Goal: Transaction & Acquisition: Book appointment/travel/reservation

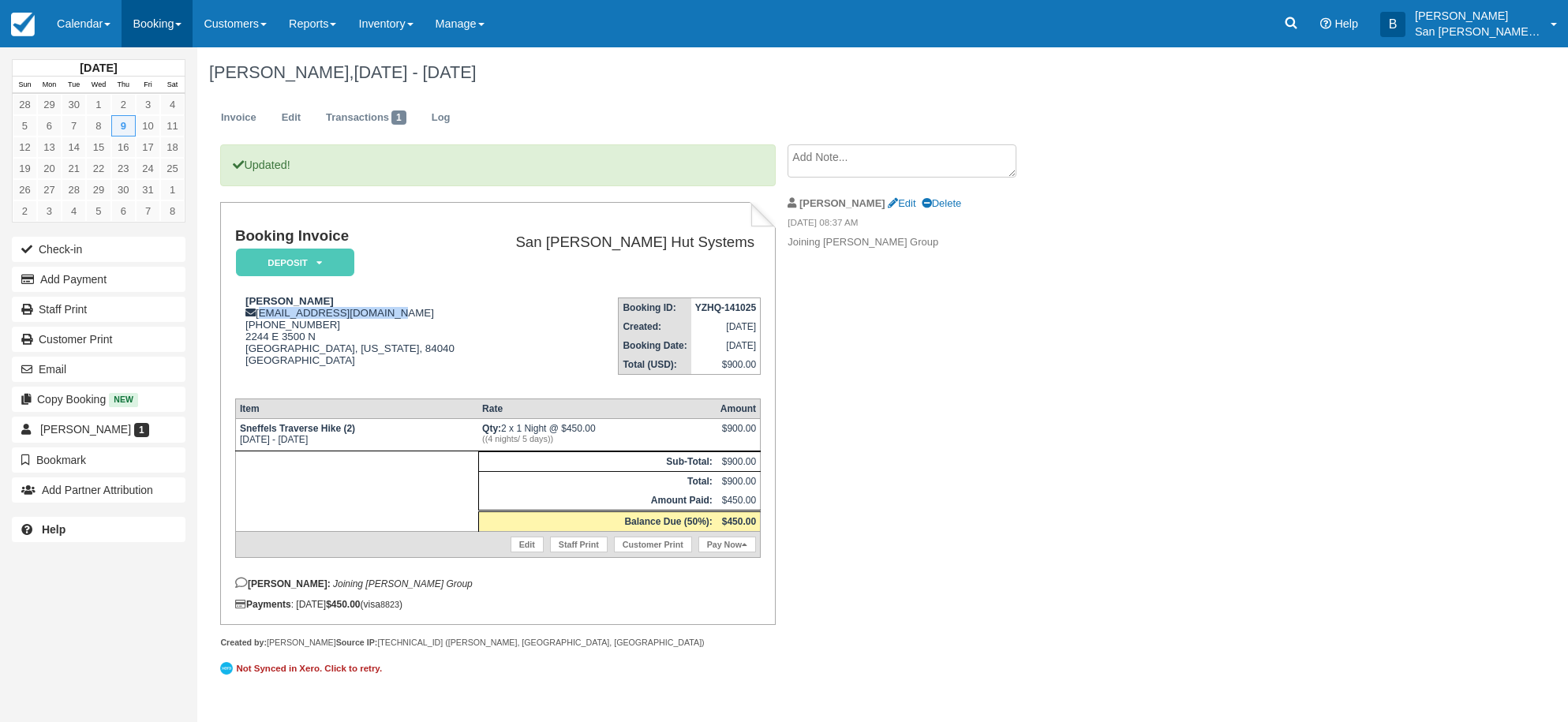
drag, startPoint x: 0, startPoint y: 0, endPoint x: 161, endPoint y: 21, distance: 162.4
click at [161, 21] on link "Booking" at bounding box center [157, 24] width 71 height 47
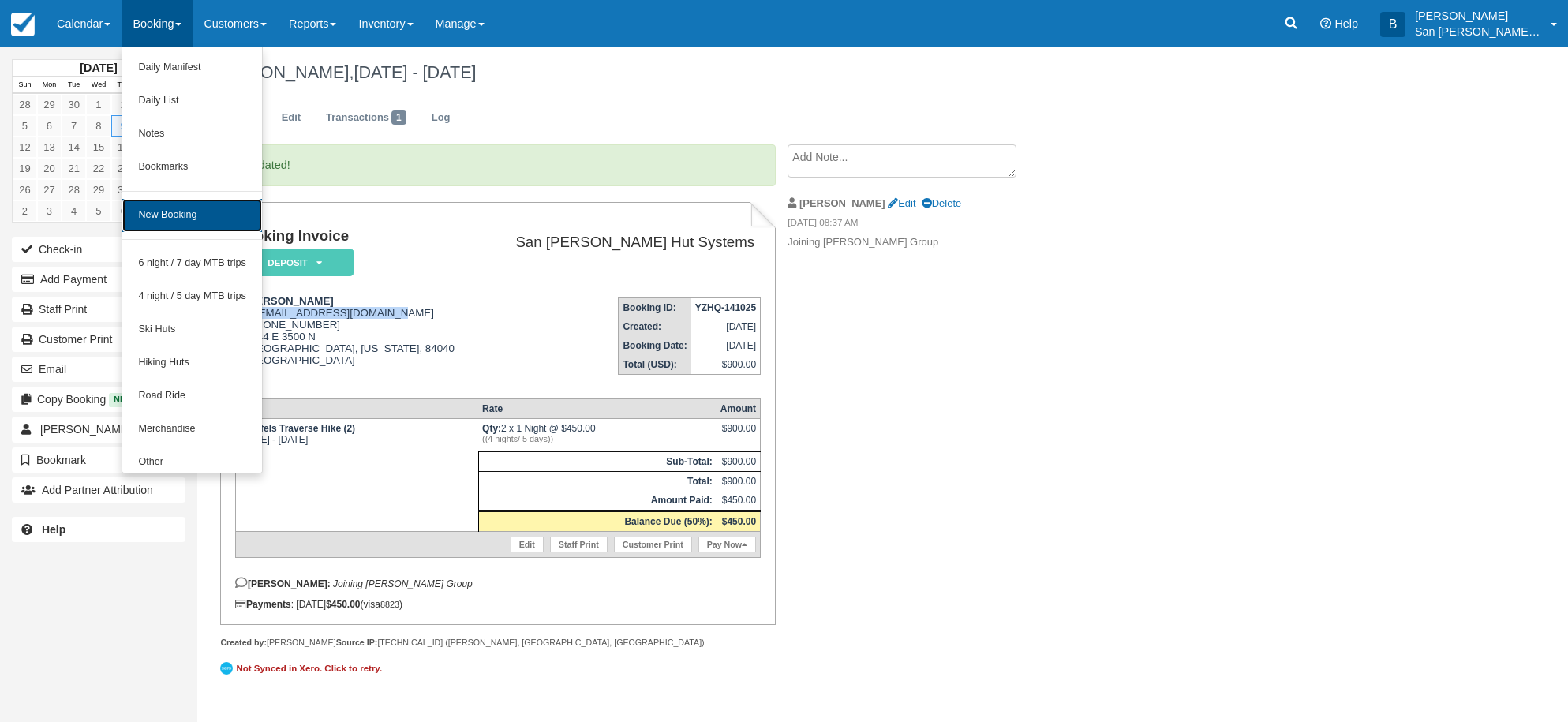
click at [193, 215] on link "New Booking" at bounding box center [192, 215] width 140 height 33
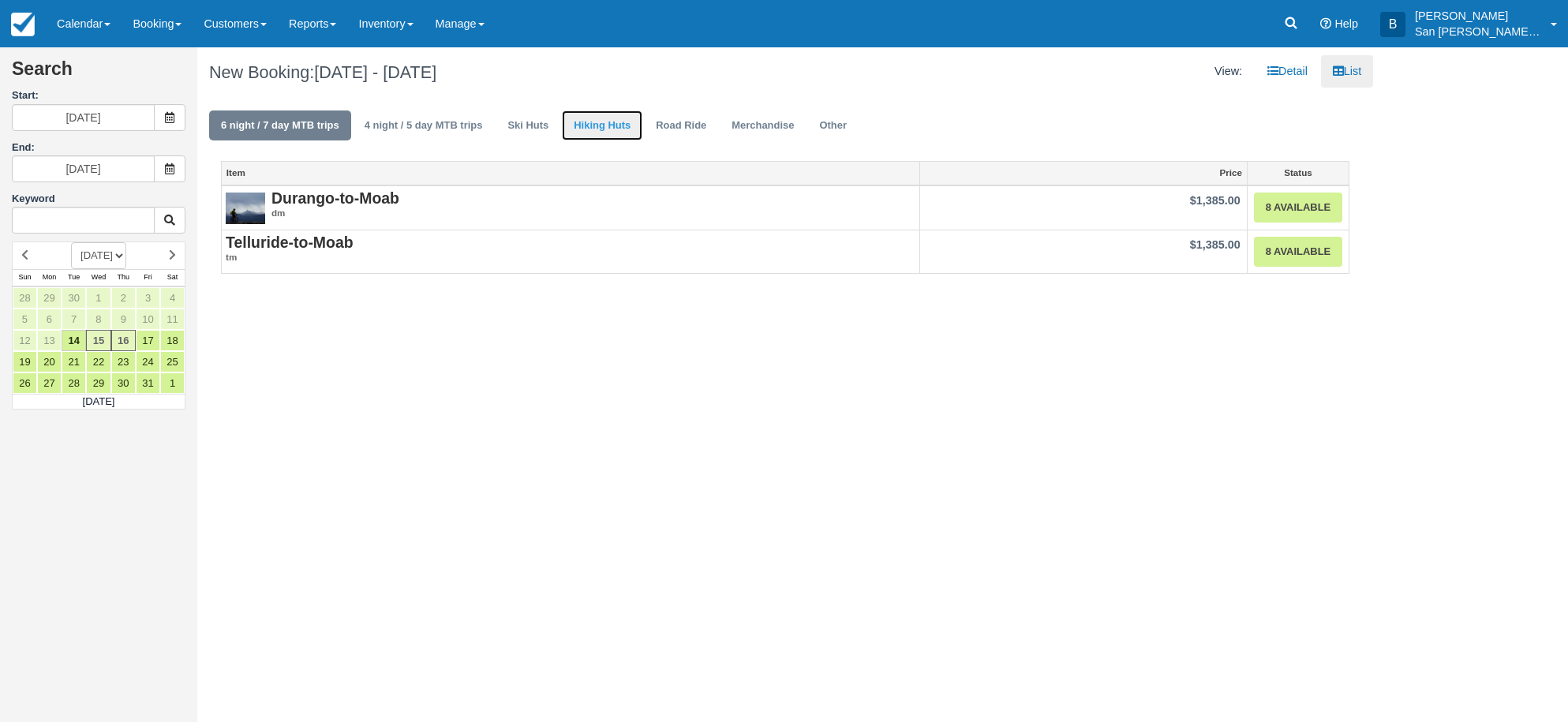
click at [577, 130] on link "Hiking Huts" at bounding box center [602, 126] width 80 height 31
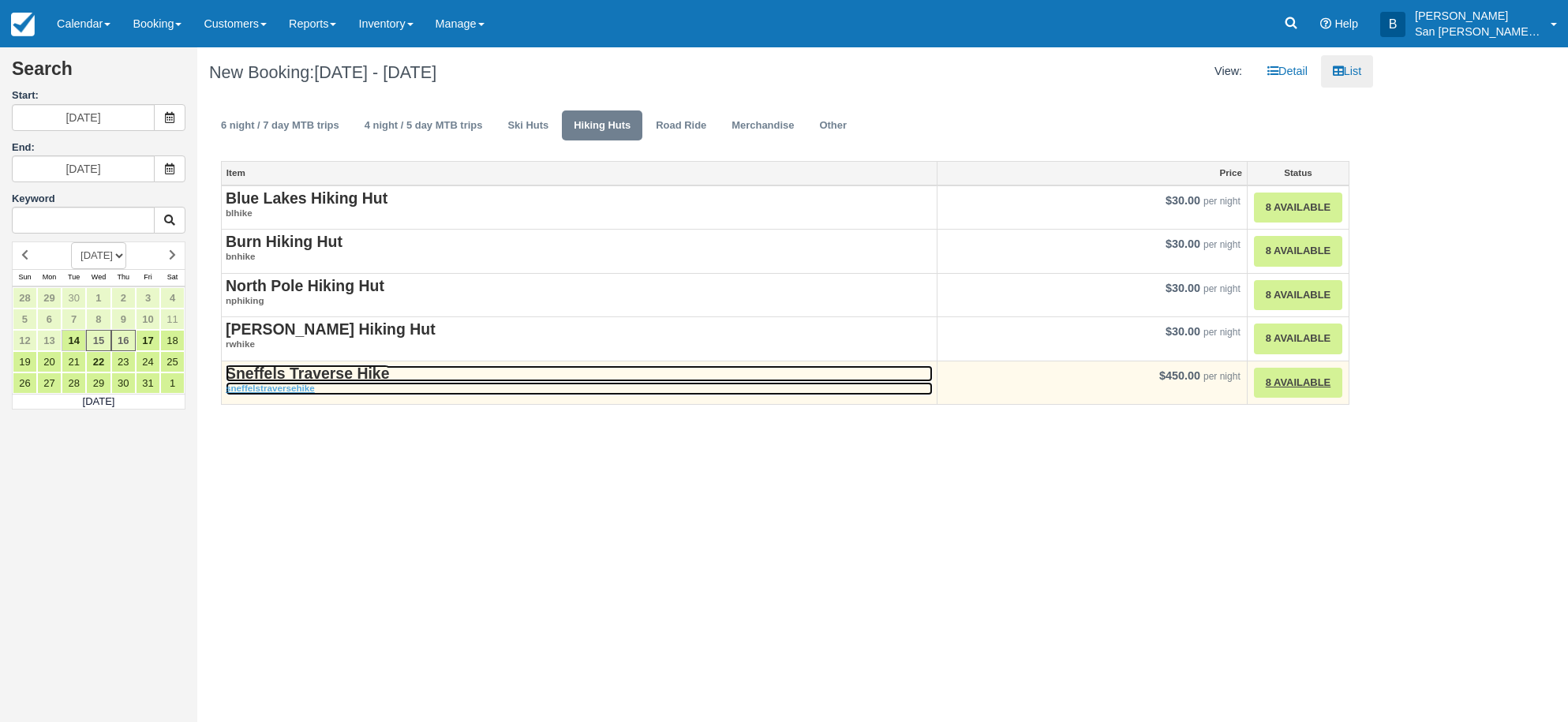
click at [320, 376] on strong "Sneffels Traverse Hike" at bounding box center [307, 373] width 164 height 17
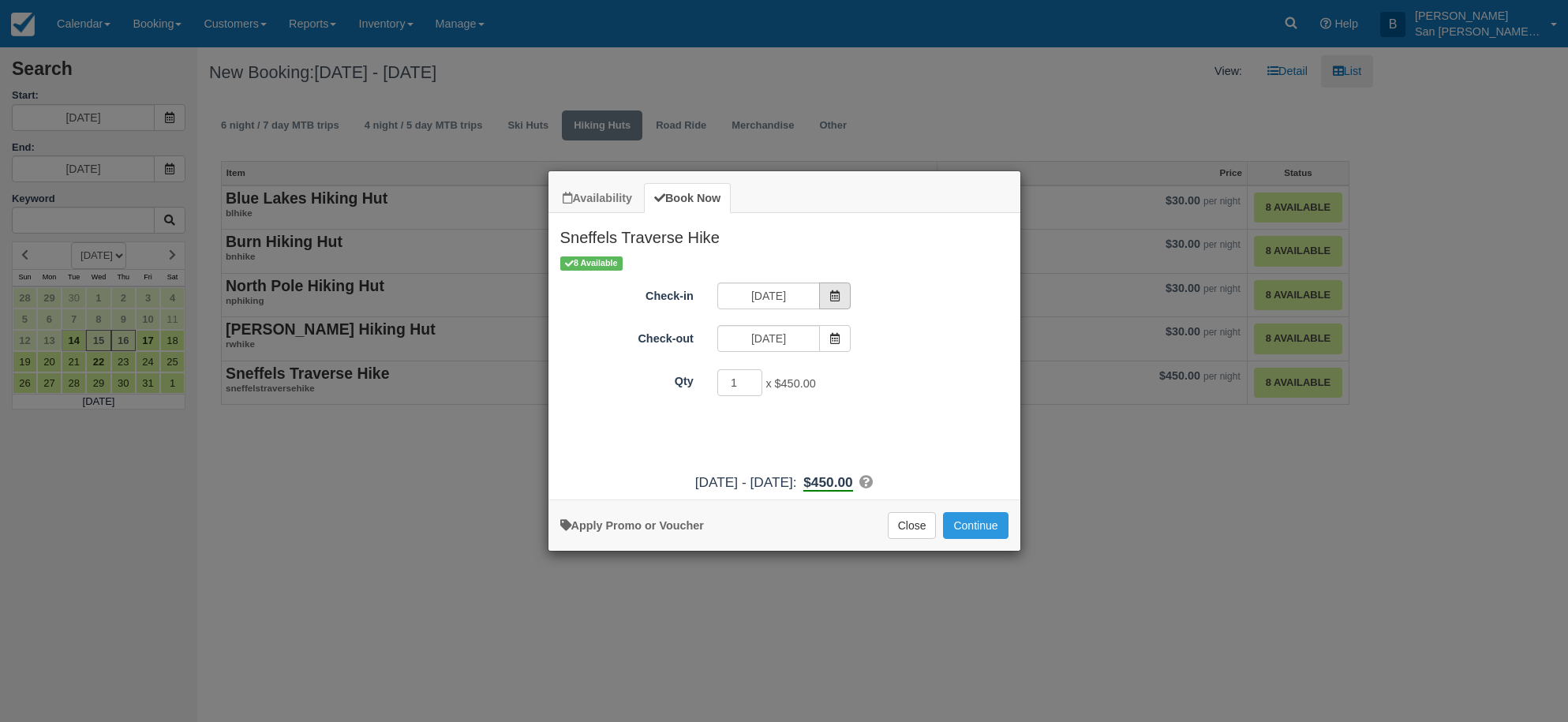
click at [844, 290] on span "Item Modal" at bounding box center [835, 296] width 31 height 26
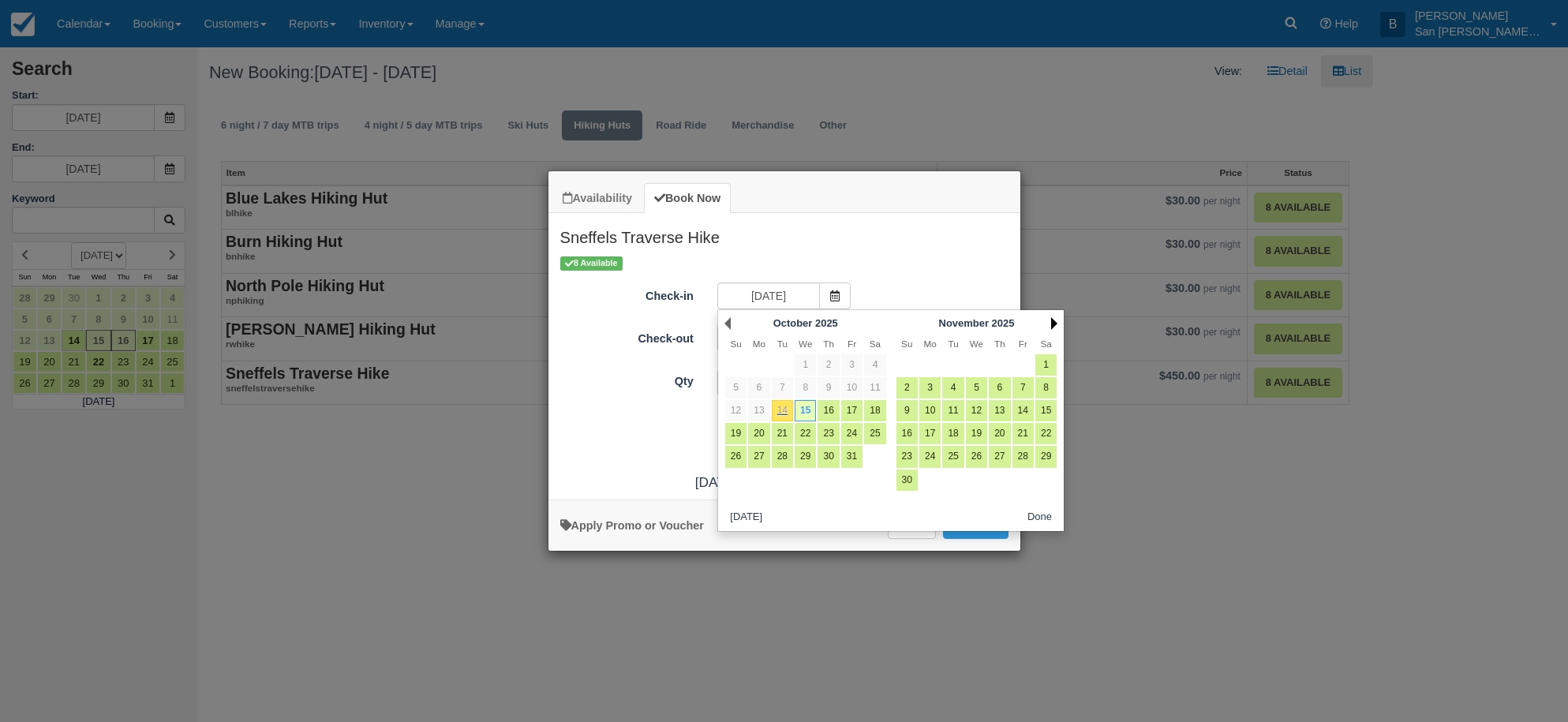
click at [1055, 322] on link "Next" at bounding box center [1054, 323] width 7 height 12
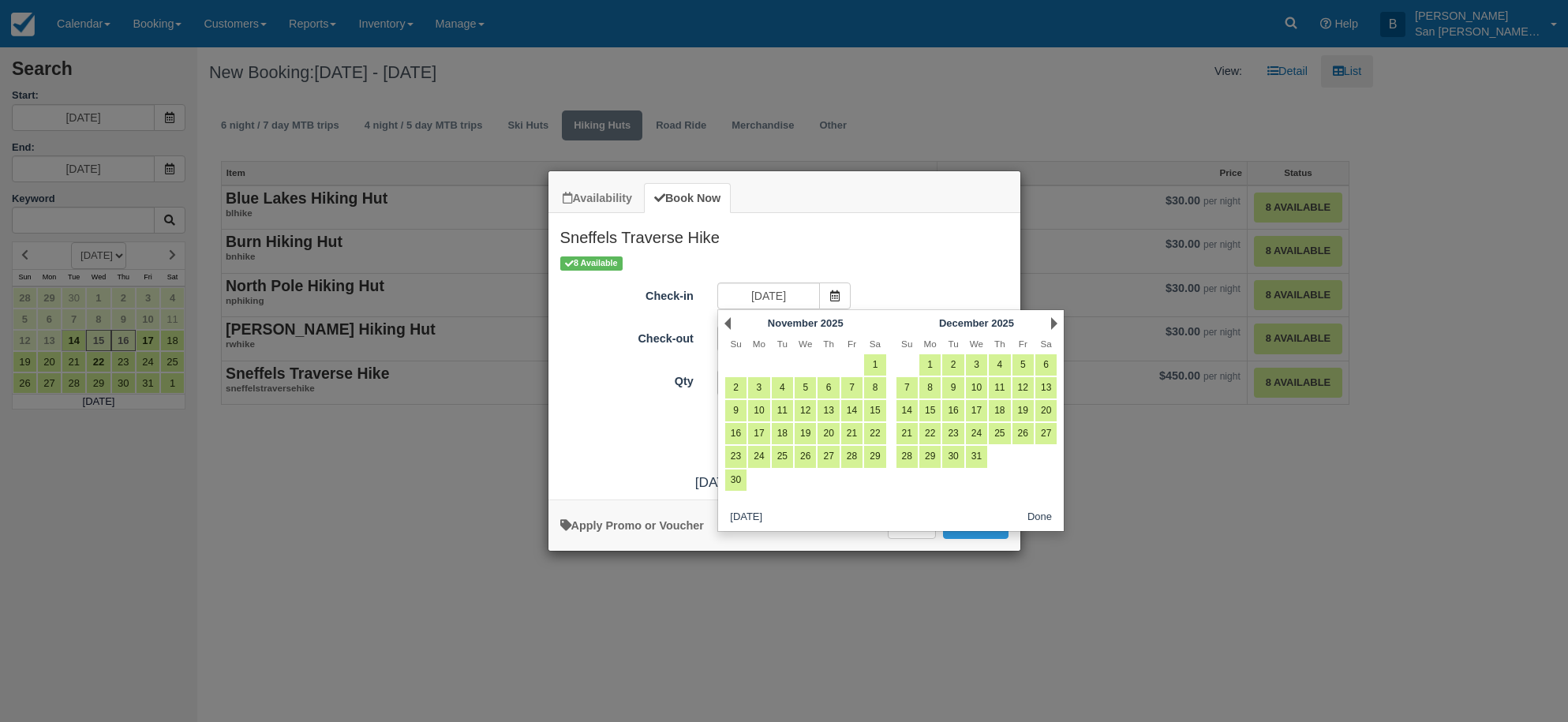
click at [1055, 322] on link "Next" at bounding box center [1054, 323] width 7 height 12
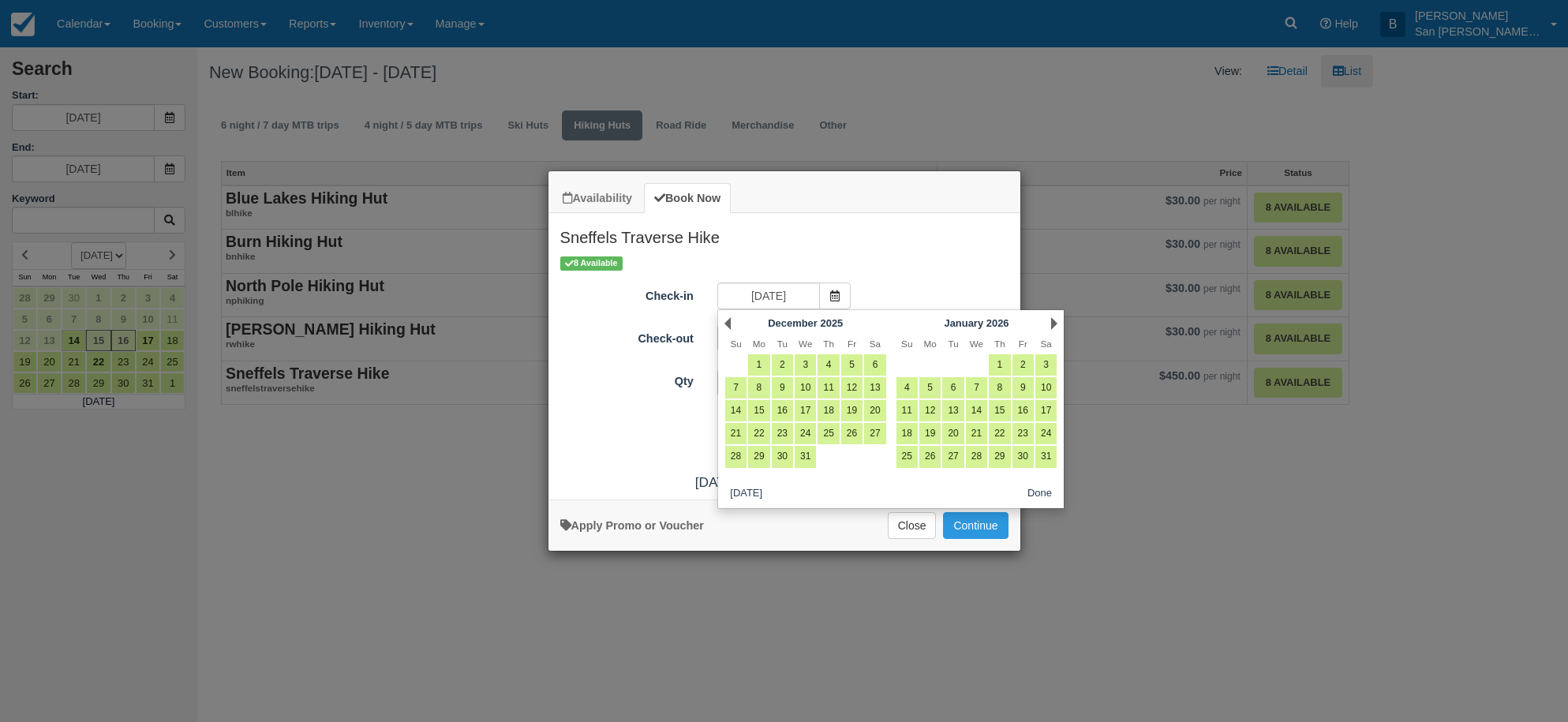
click at [1055, 322] on link "Next" at bounding box center [1054, 323] width 7 height 12
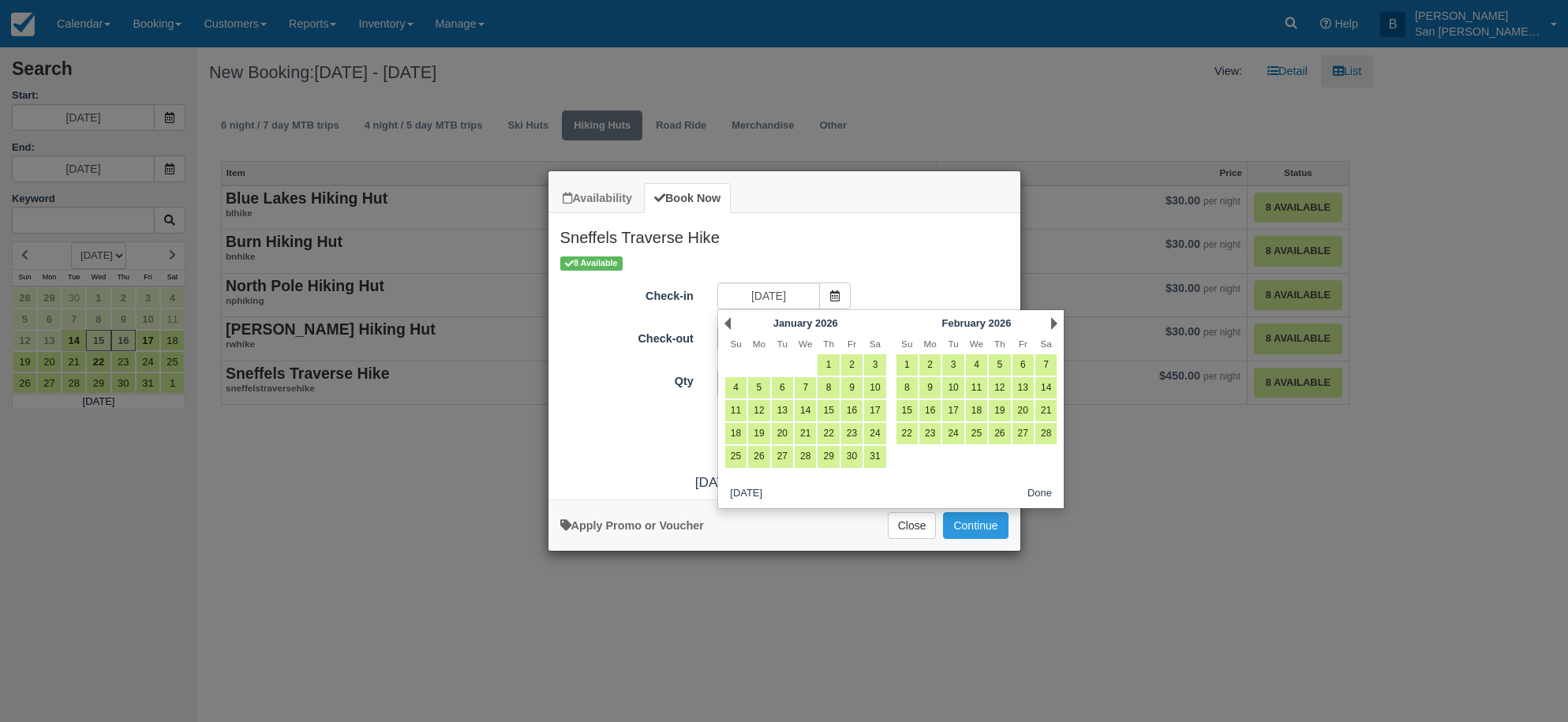
click at [1055, 322] on link "Next" at bounding box center [1054, 323] width 7 height 12
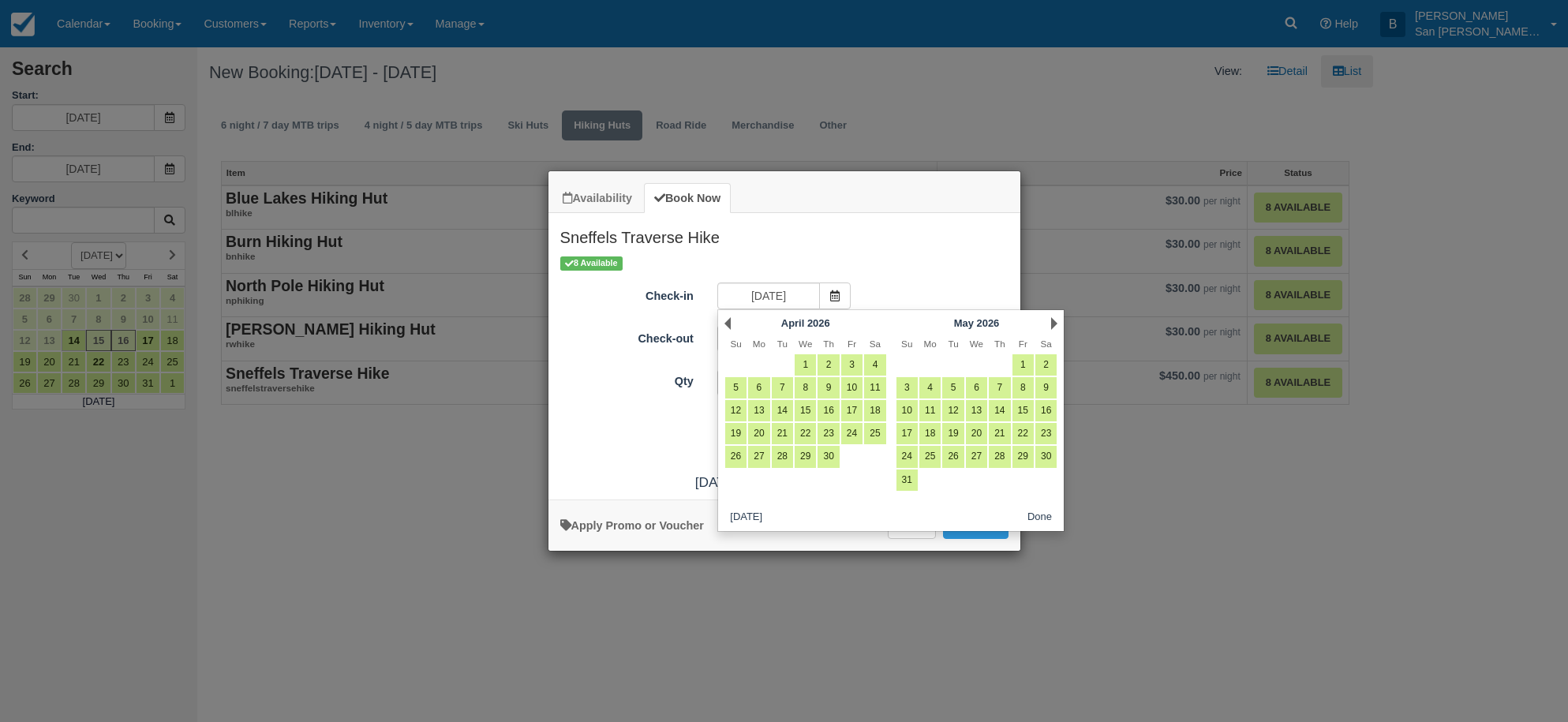
click at [1055, 322] on link "Next" at bounding box center [1054, 323] width 7 height 12
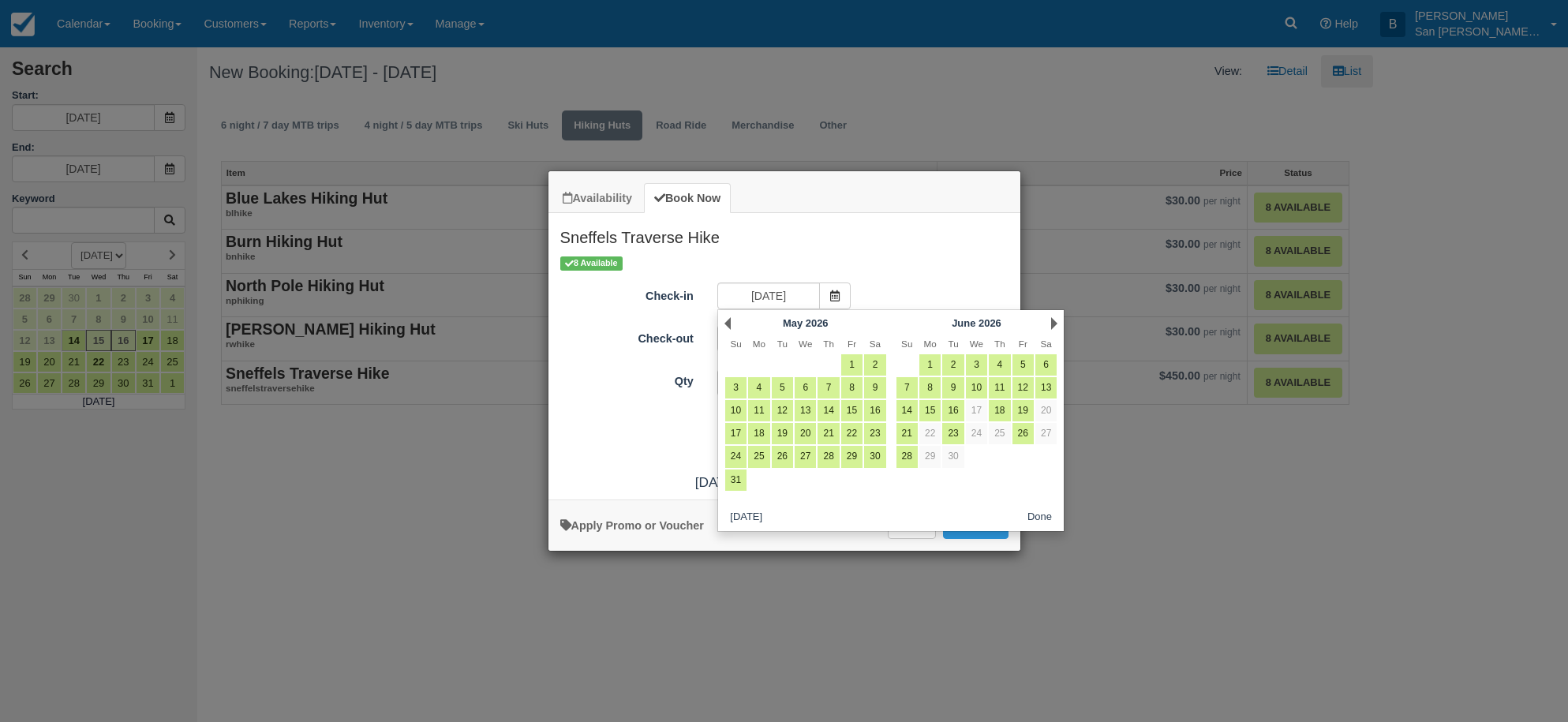
click at [1055, 322] on link "Next" at bounding box center [1054, 323] width 7 height 12
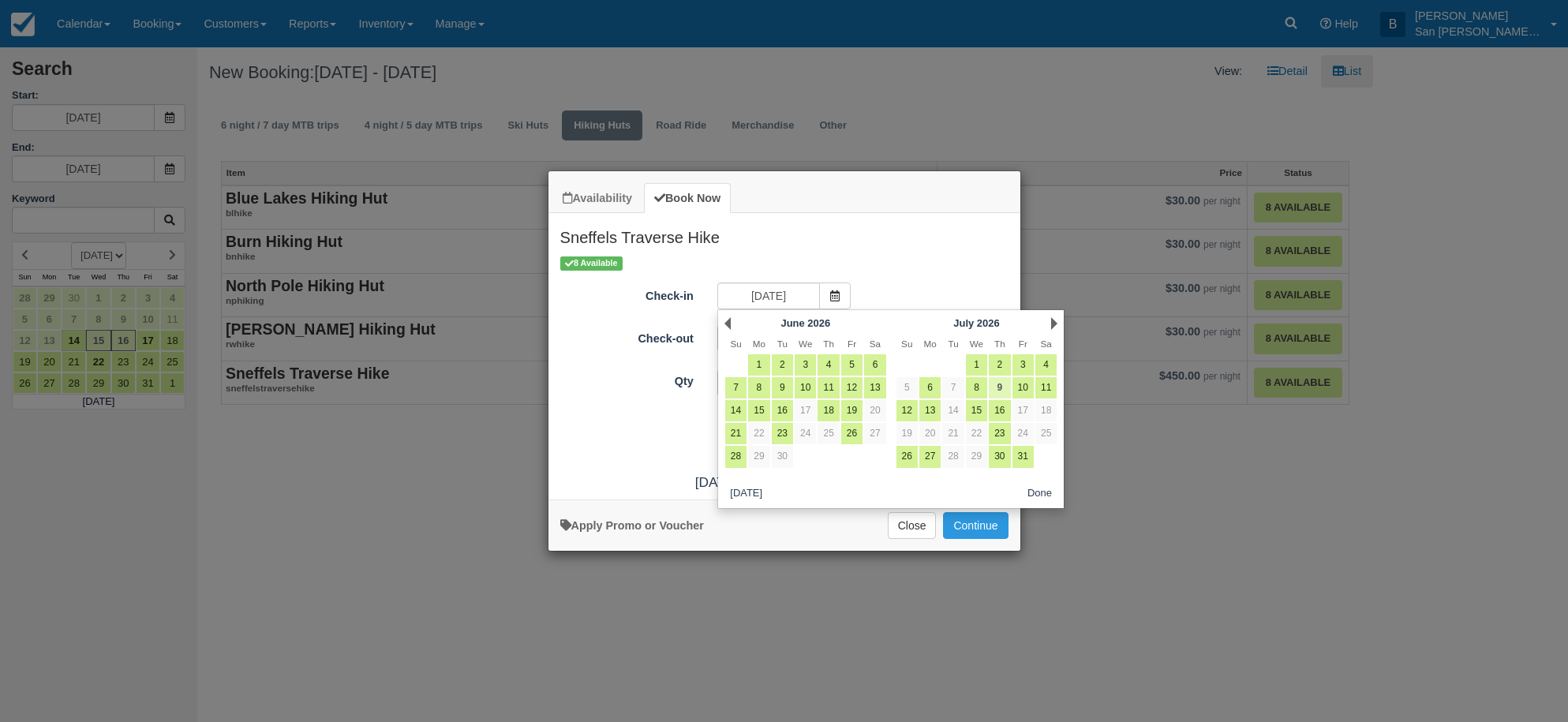
click at [1005, 389] on link "9" at bounding box center [999, 387] width 22 height 22
type input "07/09/26"
type input "07/10/26"
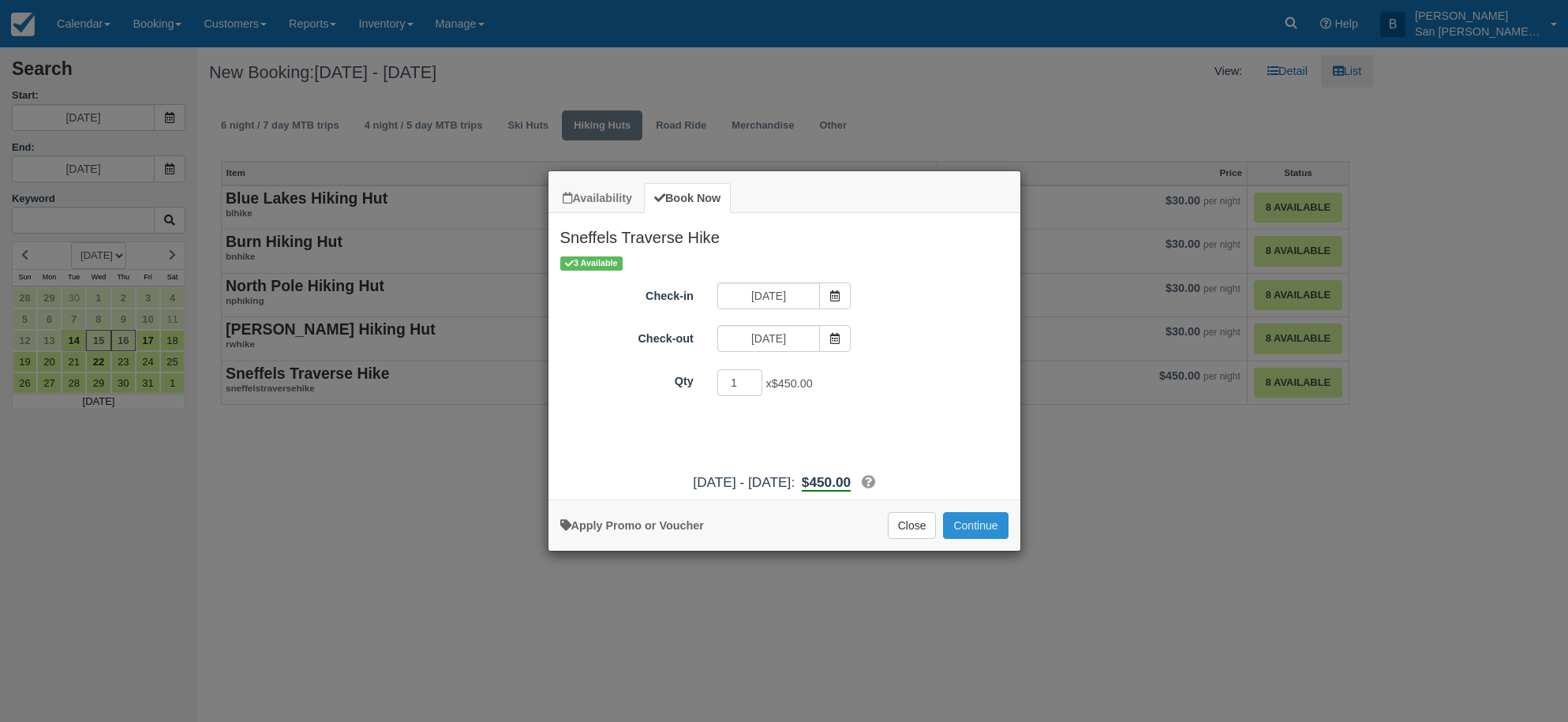
click at [979, 524] on button "Continue" at bounding box center [975, 525] width 64 height 26
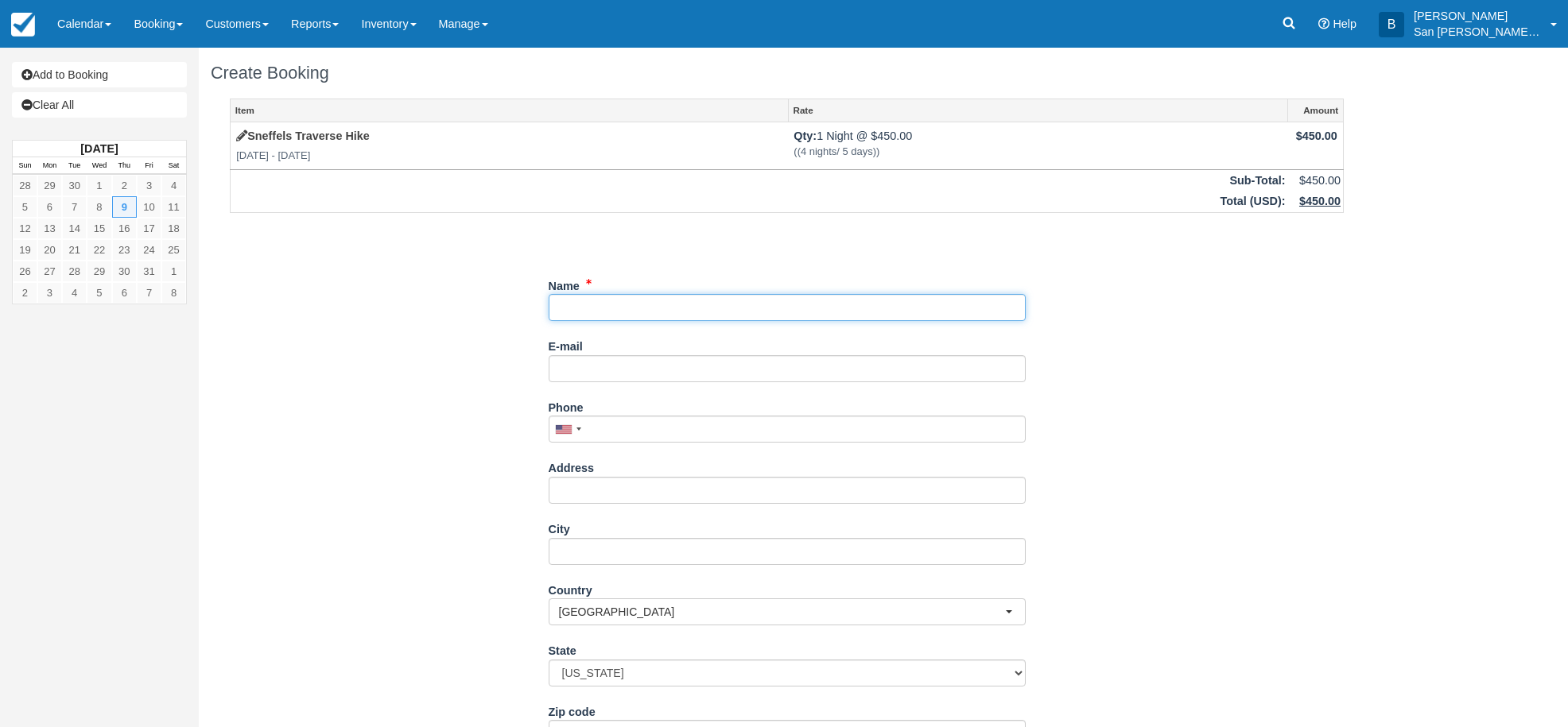
click at [607, 305] on input "Name" at bounding box center [786, 307] width 477 height 27
type input "[PERSON_NAME]"
type input "[EMAIL_ADDRESS][DOMAIN_NAME]"
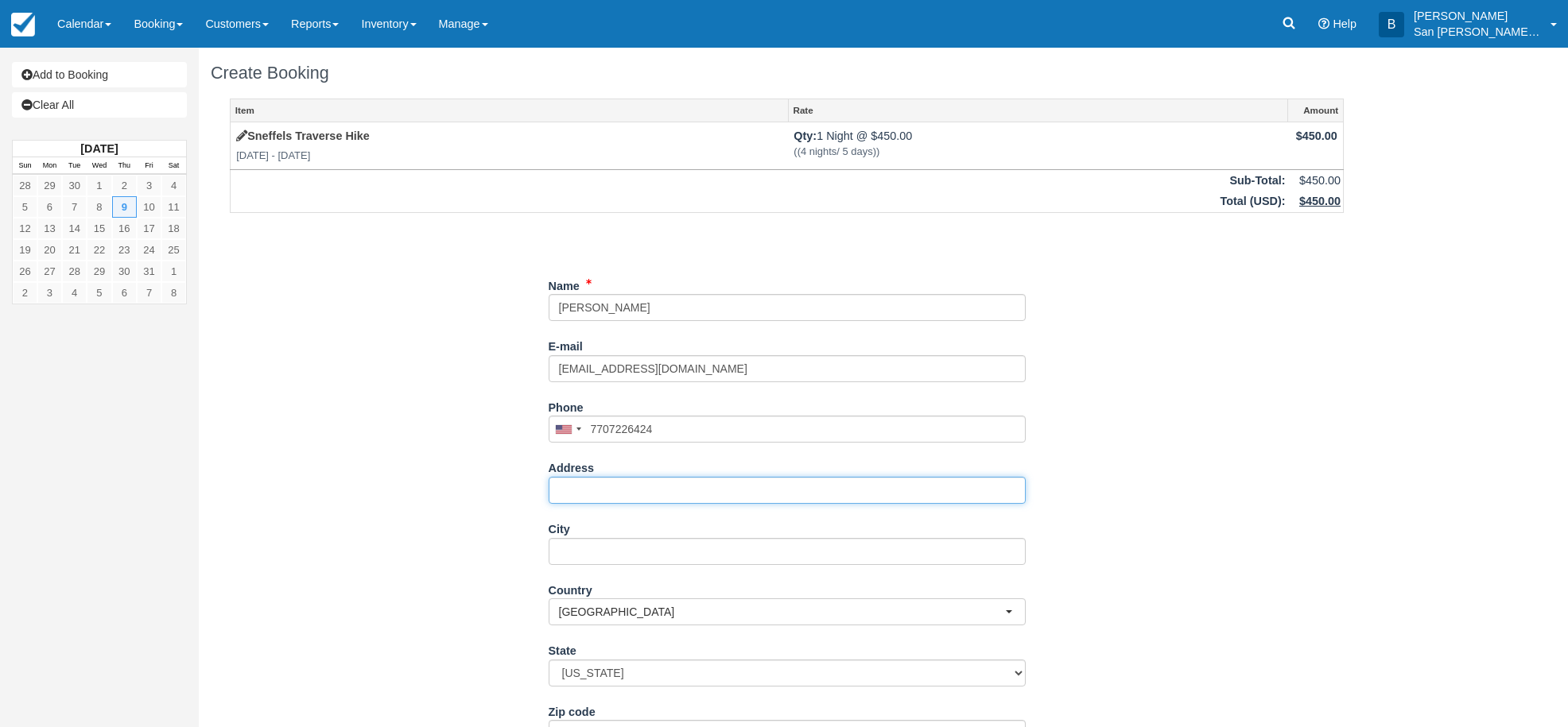
type input "(770) 722-6424"
click at [608, 494] on input "Address" at bounding box center [786, 490] width 477 height 27
type input "[STREET_ADDRESS]"
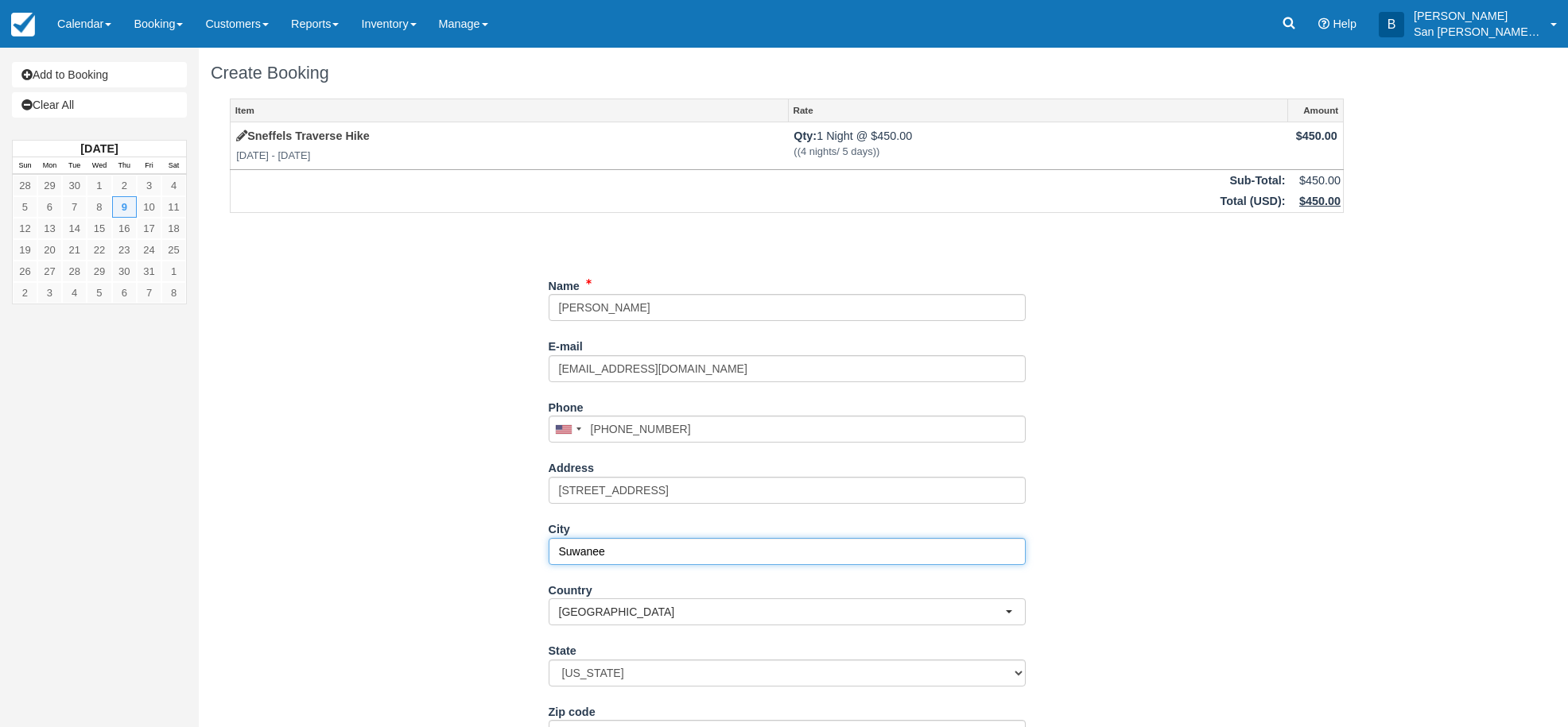
type input "Suwanee"
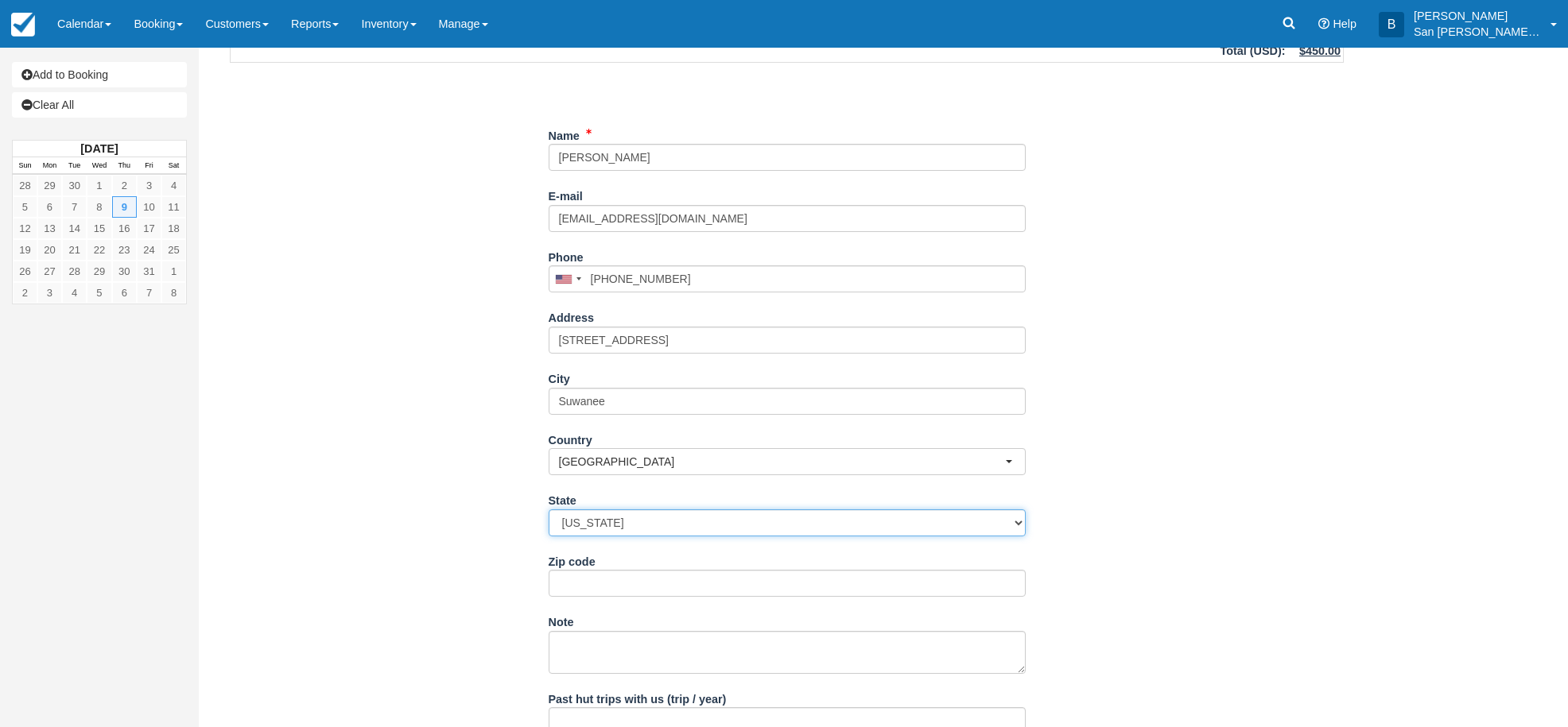
scroll to position [159, 0]
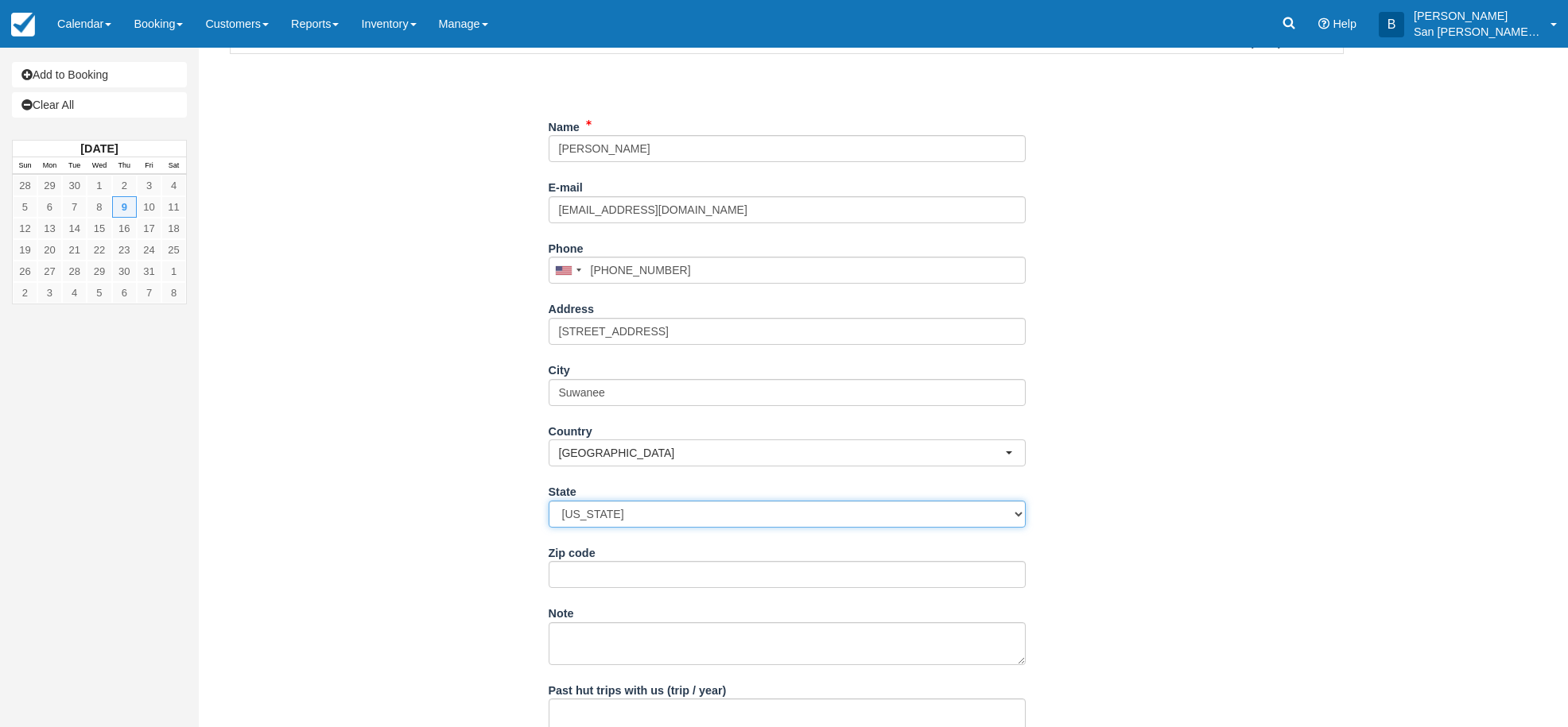
select select "GA"
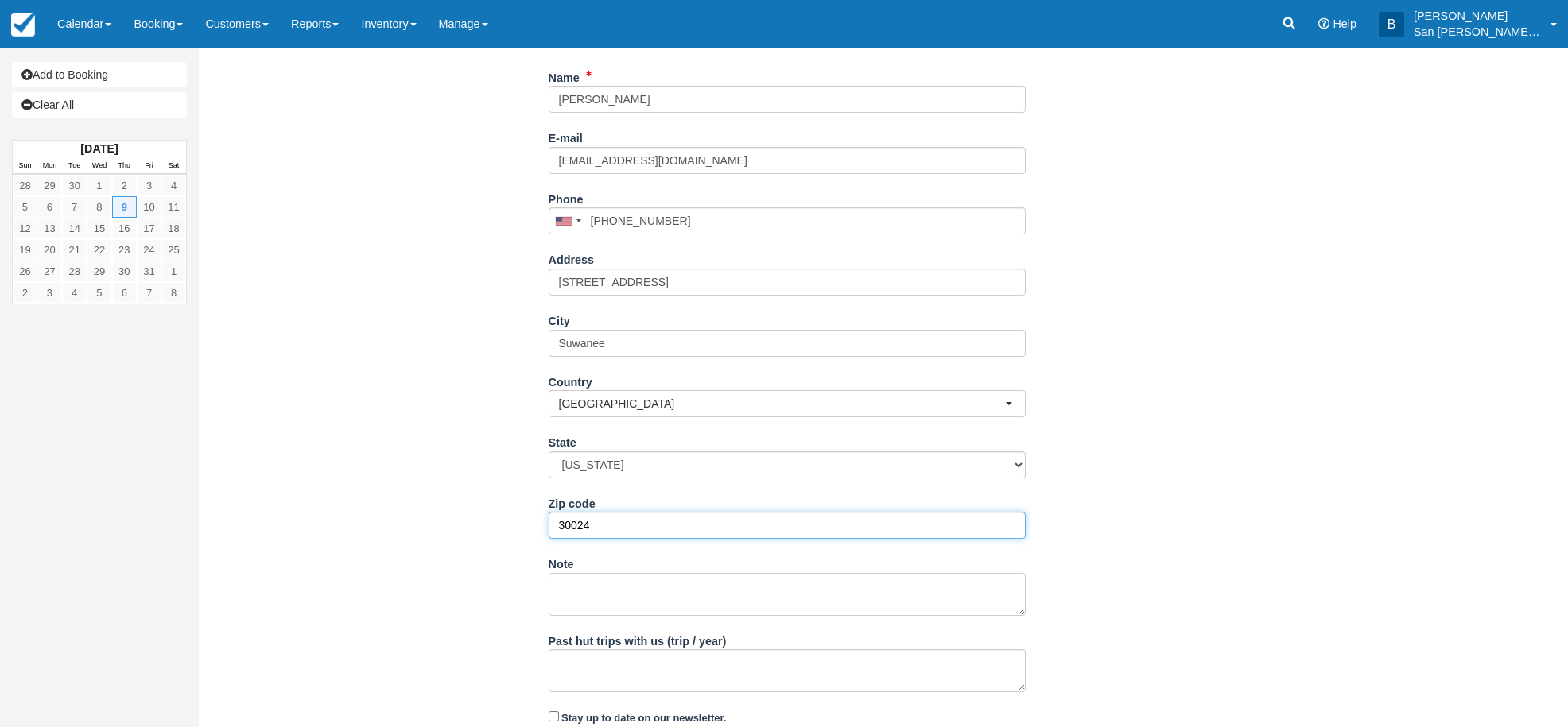
scroll to position [262, 0]
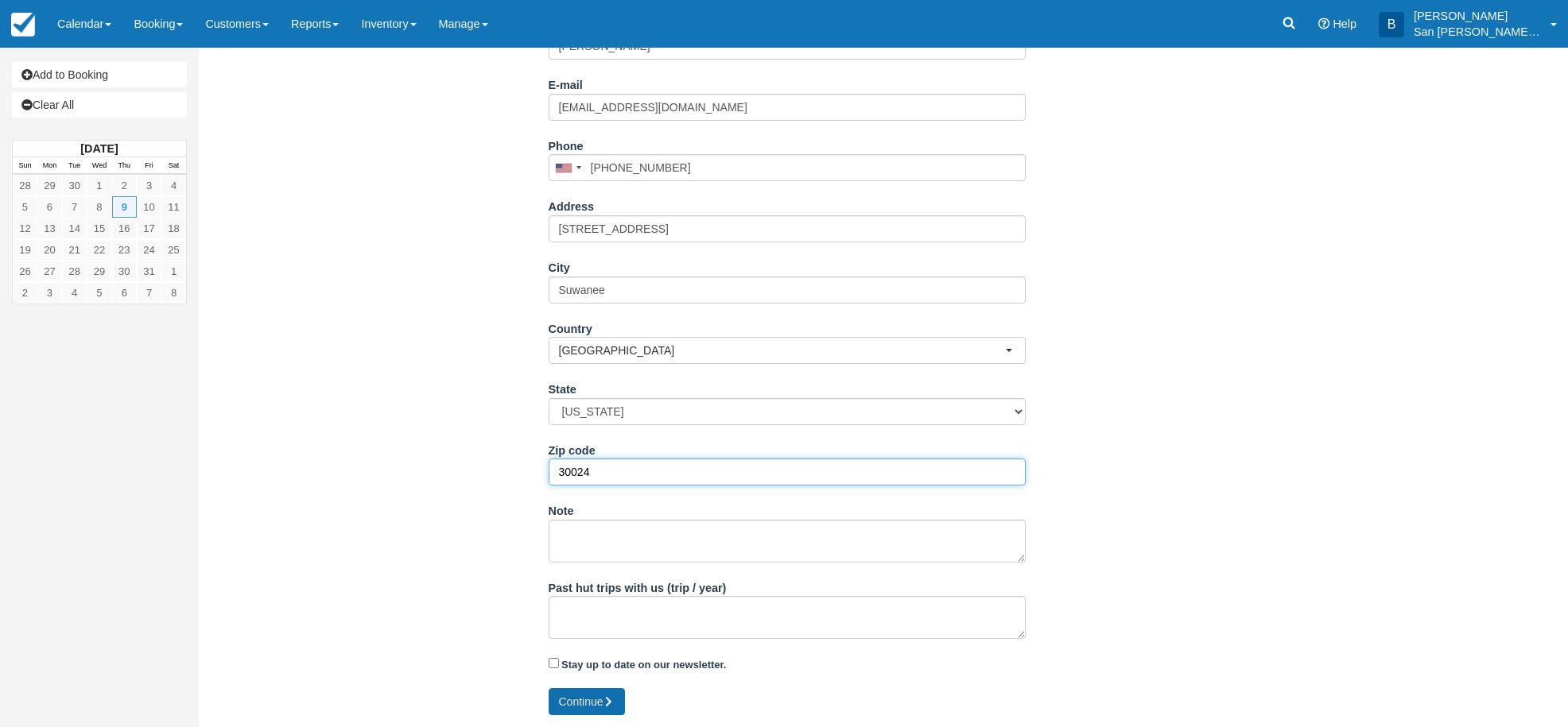
type input "30024"
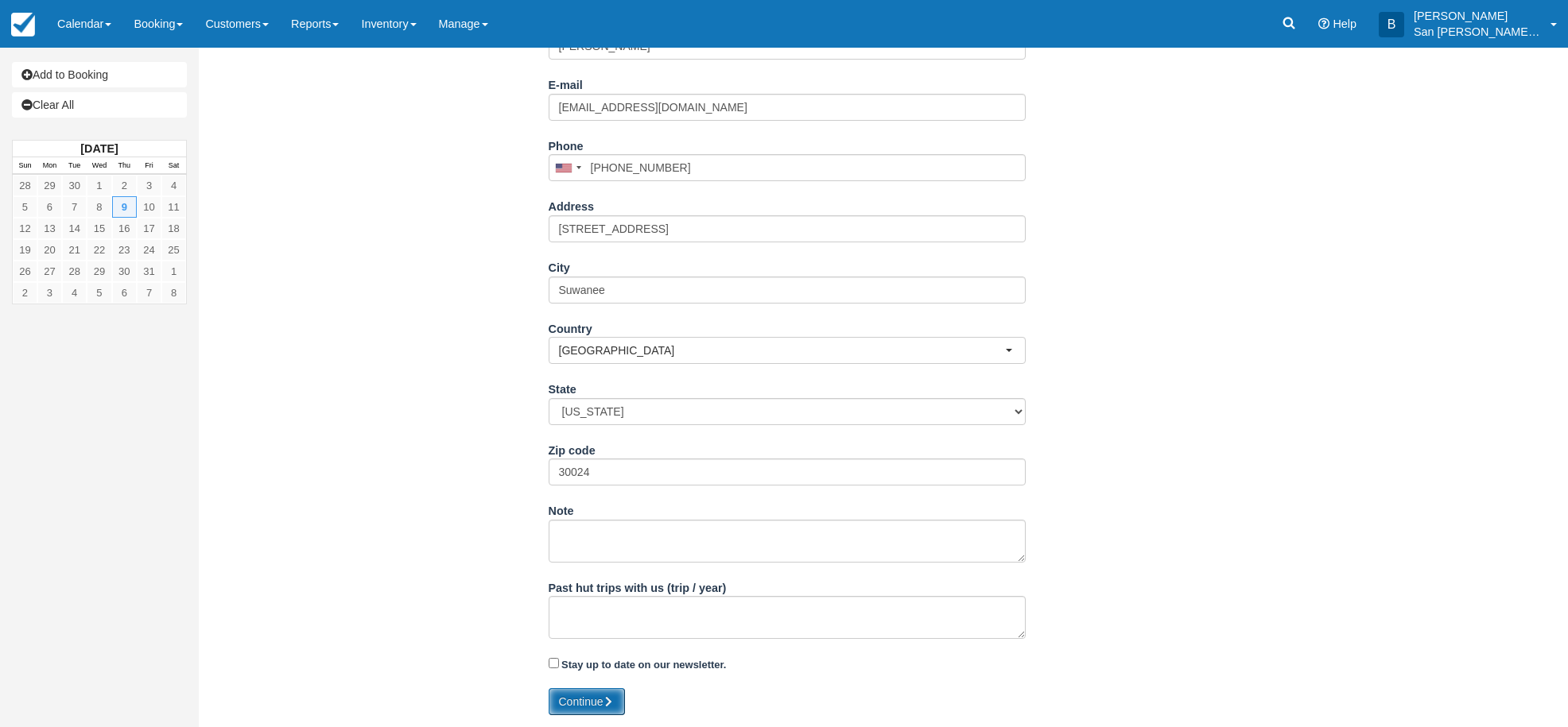
click at [602, 710] on button "Continue" at bounding box center [586, 701] width 76 height 27
type input "+17707226424"
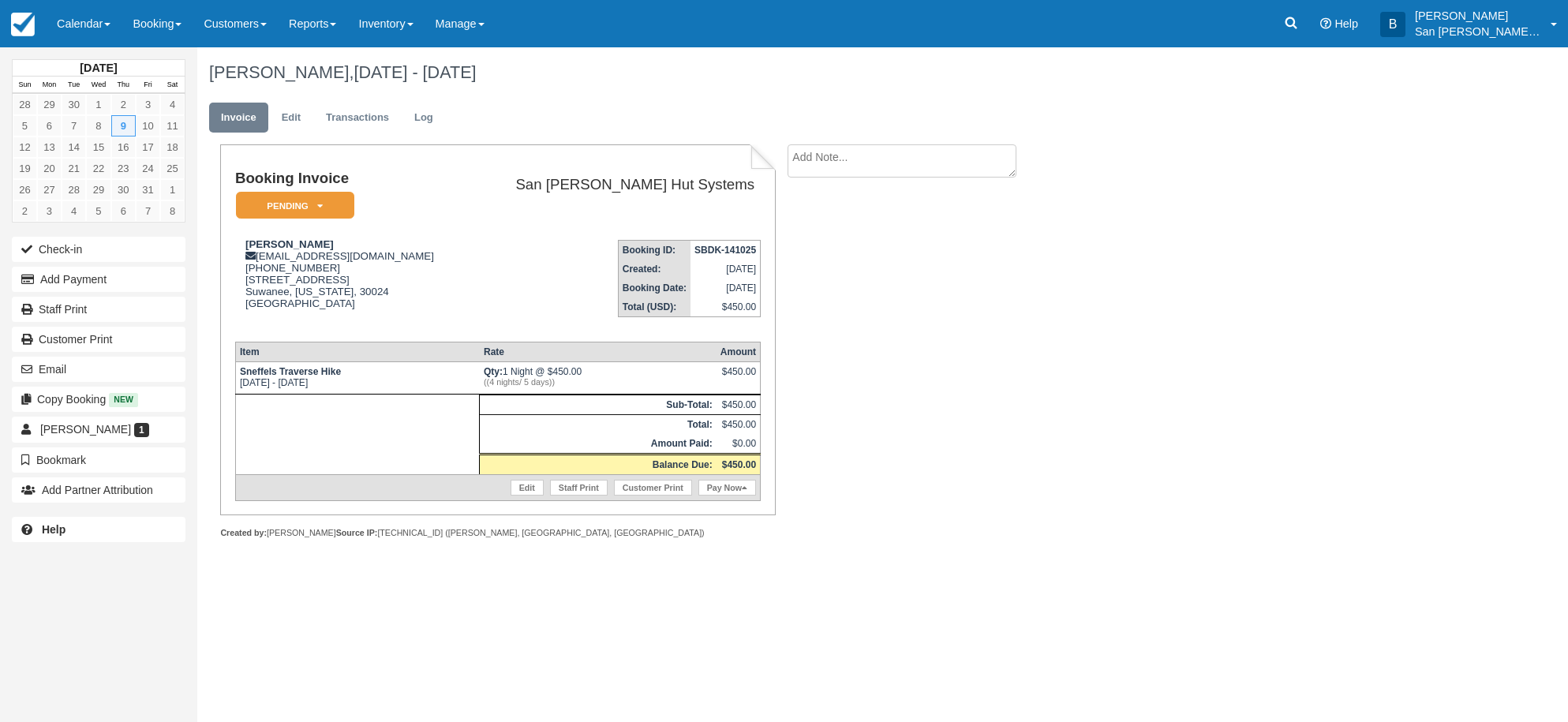
click at [837, 163] on textarea at bounding box center [902, 161] width 229 height 33
type textarea "Joining [PERSON_NAME] Group"
drag, startPoint x: 873, startPoint y: 251, endPoint x: 862, endPoint y: 259, distance: 13.6
click at [873, 252] on input "Show on invoice" at bounding box center [874, 248] width 10 height 10
checkbox input "true"
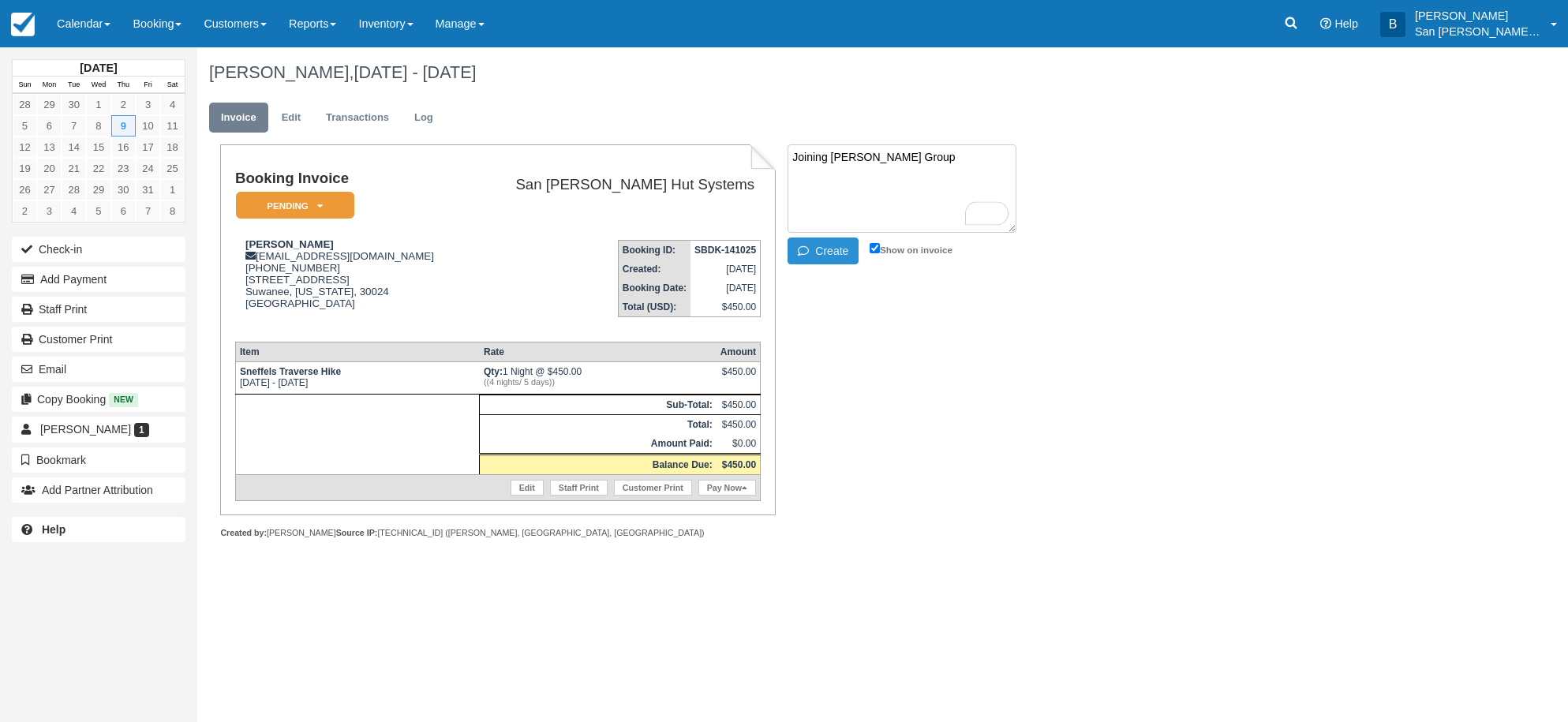
click at [836, 256] on button "Create" at bounding box center [822, 250] width 71 height 26
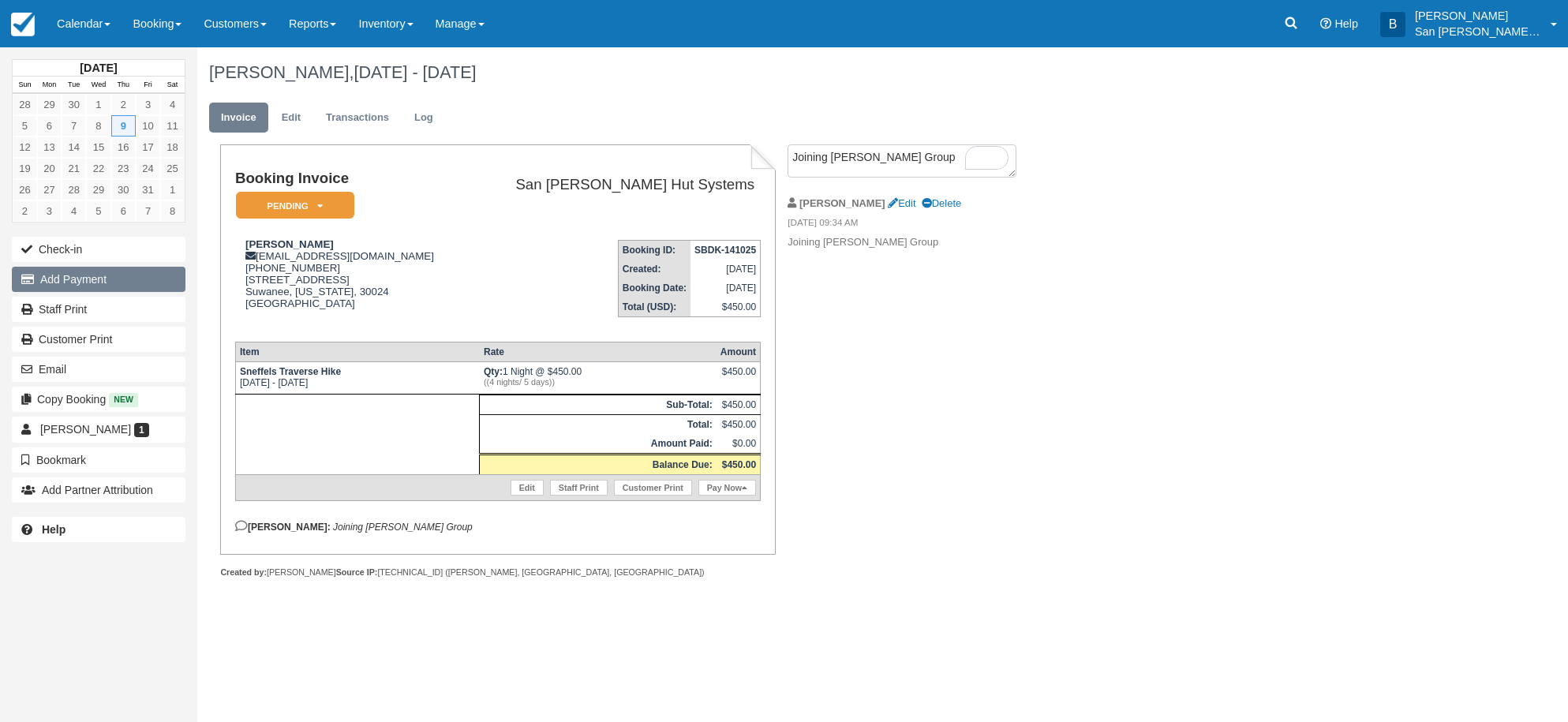
click at [87, 282] on button "Add Payment" at bounding box center [99, 279] width 174 height 26
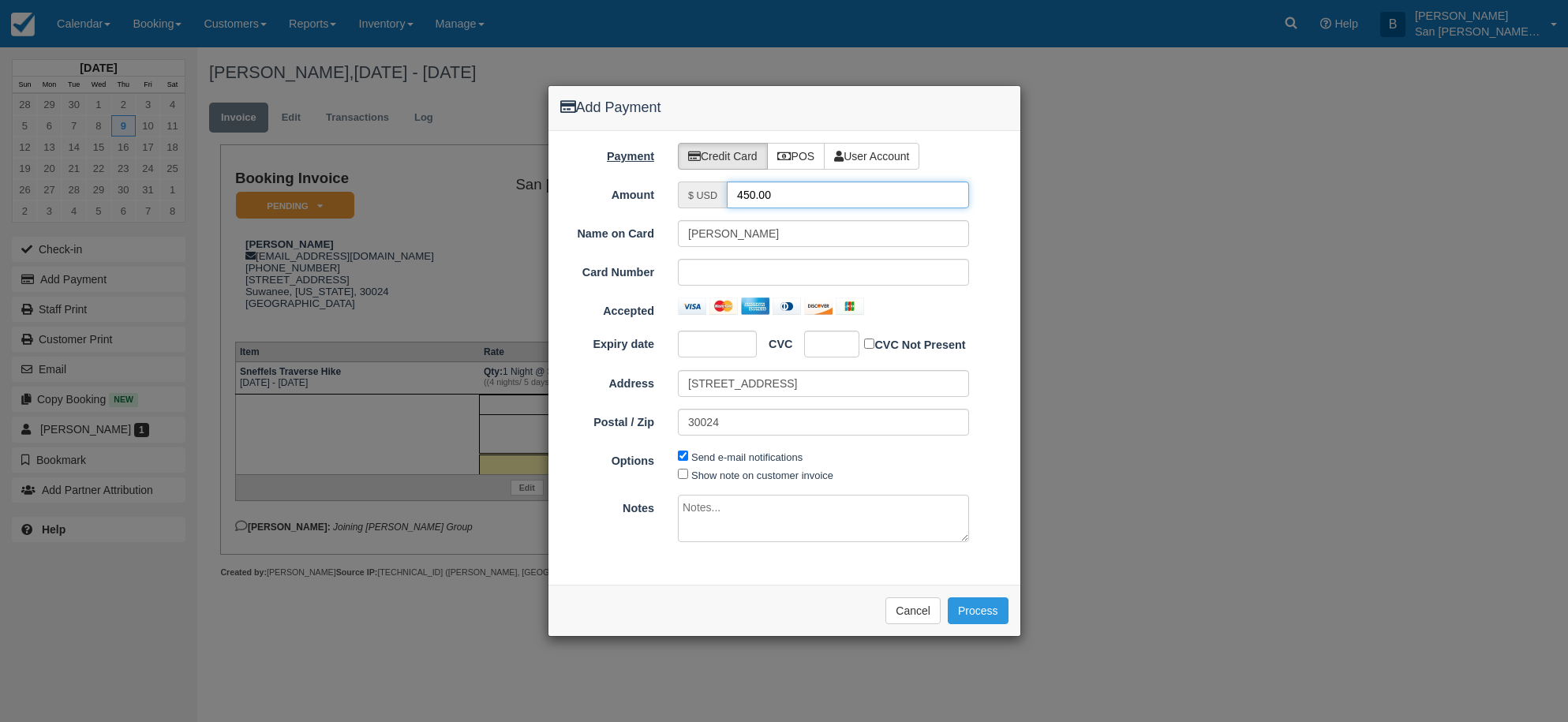
drag, startPoint x: 809, startPoint y: 194, endPoint x: 624, endPoint y: 162, distance: 187.7
click at [624, 162] on div "Payment Credit Card POS User Account Amount $ USD 450.00 Name on Card Cher Dova…" at bounding box center [784, 358] width 472 height 454
type input "225.00"
click at [763, 256] on div "Name on Card Cher Dovale Card Number Accepted Expiry date CVC CVC Not Present A…" at bounding box center [784, 334] width 448 height 227
click at [996, 608] on button "Process" at bounding box center [978, 610] width 60 height 26
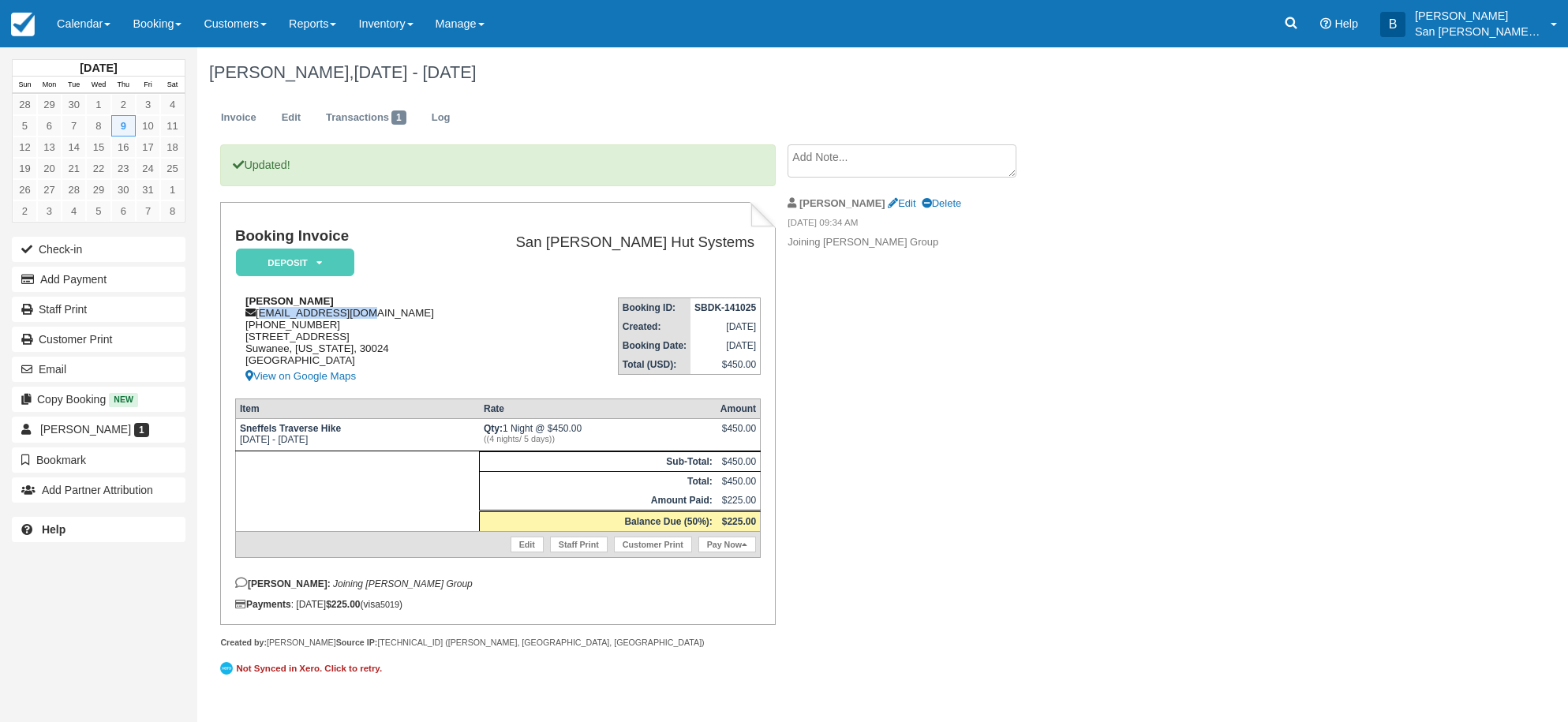
drag, startPoint x: 260, startPoint y: 318, endPoint x: 421, endPoint y: 317, distance: 161.0
click at [421, 317] on div "[PERSON_NAME] [EMAIL_ADDRESS][DOMAIN_NAME] [PHONE_NUMBER] [STREET_ADDRESS][US_S…" at bounding box center [351, 340] width 232 height 91
copy div "[EMAIL_ADDRESS][DOMAIN_NAME]"
click at [65, 311] on link "Staff Print" at bounding box center [99, 309] width 174 height 26
click at [145, 7] on link "Booking" at bounding box center [157, 24] width 71 height 47
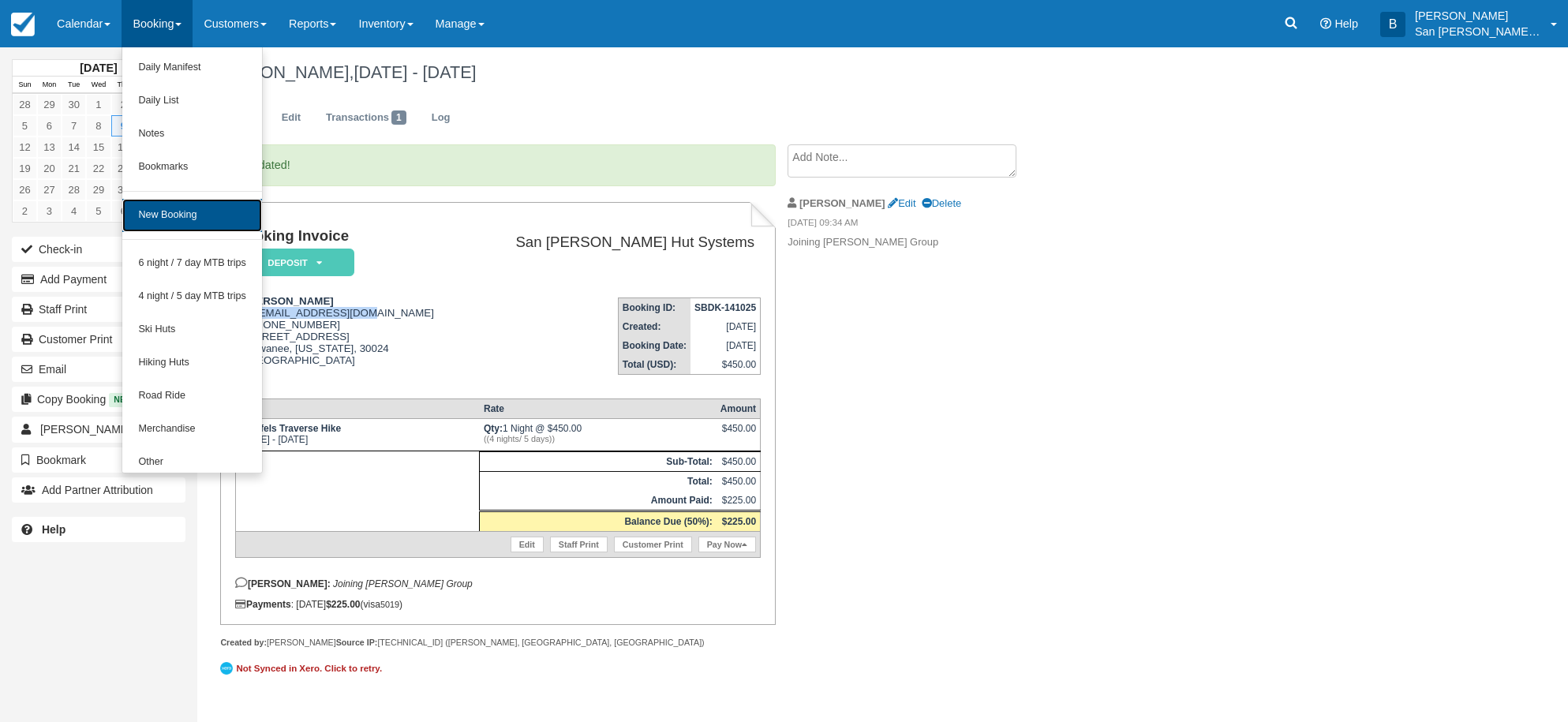
click at [203, 218] on link "New Booking" at bounding box center [192, 215] width 140 height 33
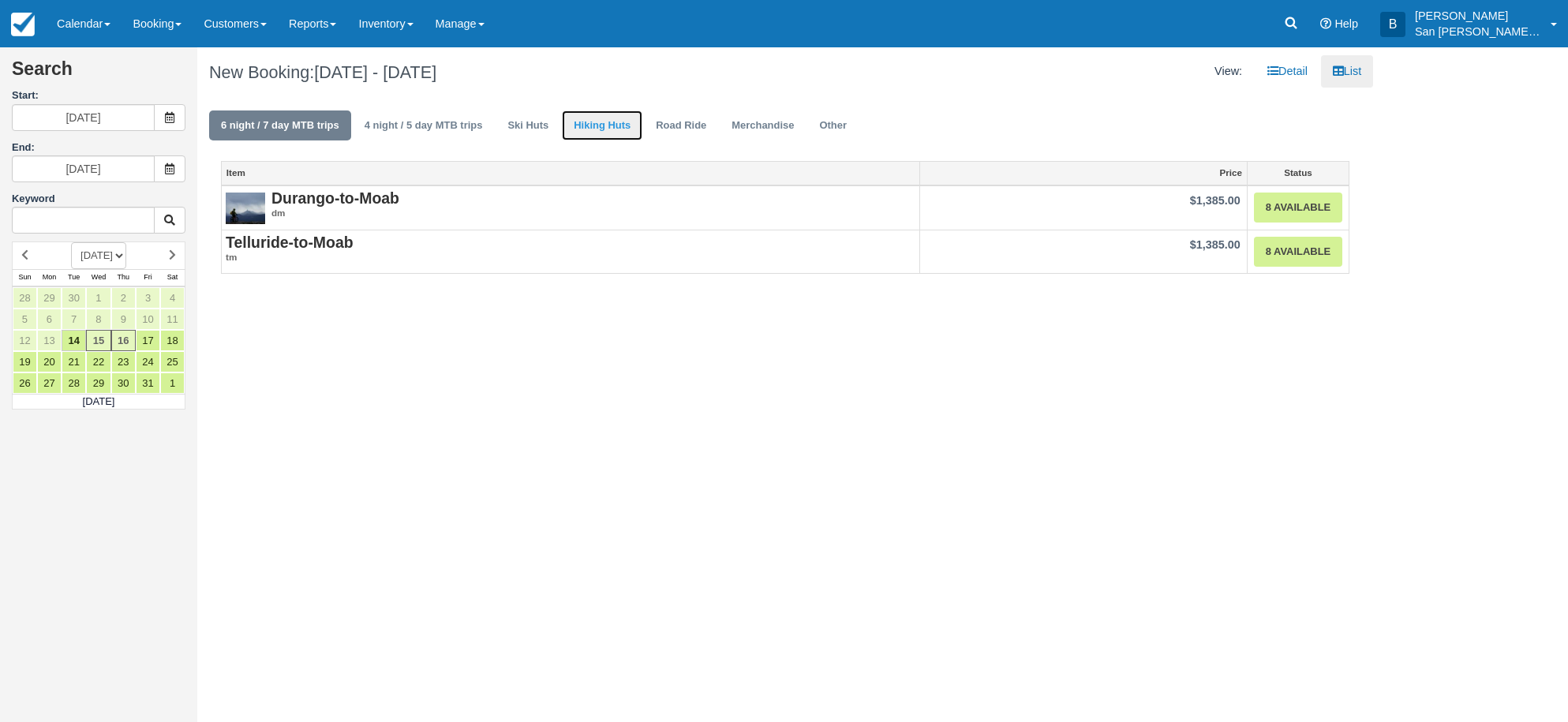
click at [594, 118] on link "Hiking Huts" at bounding box center [602, 126] width 80 height 31
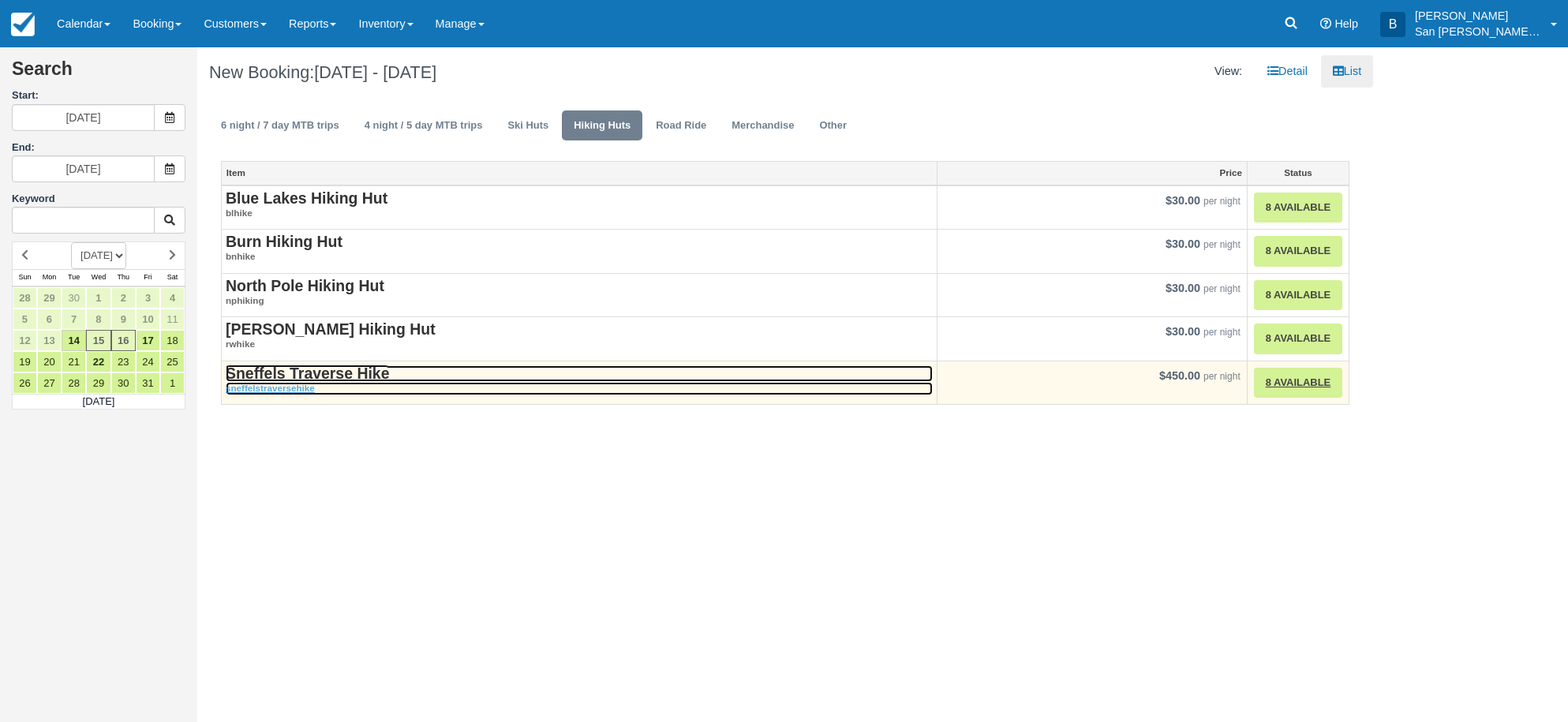
click at [347, 370] on strong "Sneffels Traverse Hike" at bounding box center [307, 373] width 164 height 17
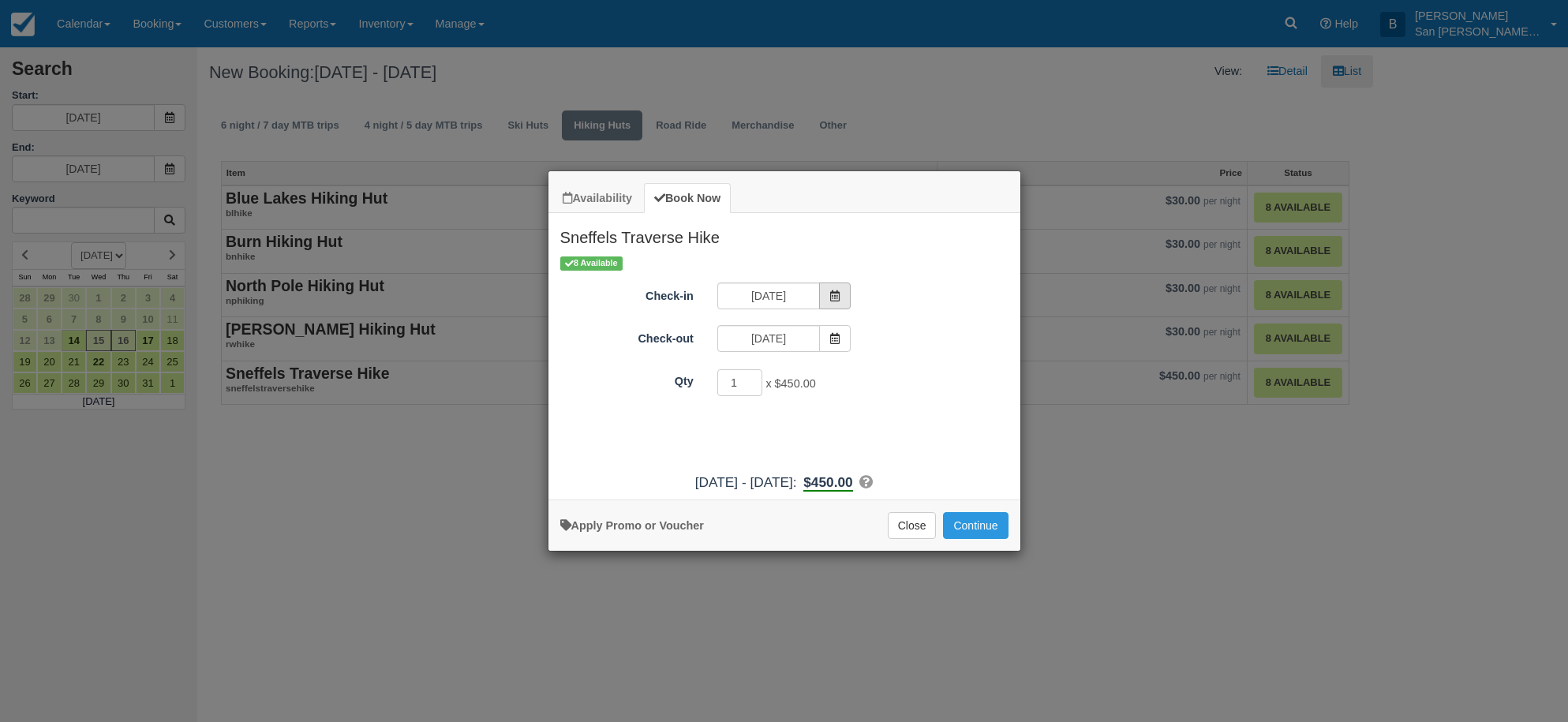
click at [836, 291] on icon "Item Modal" at bounding box center [836, 296] width 11 height 11
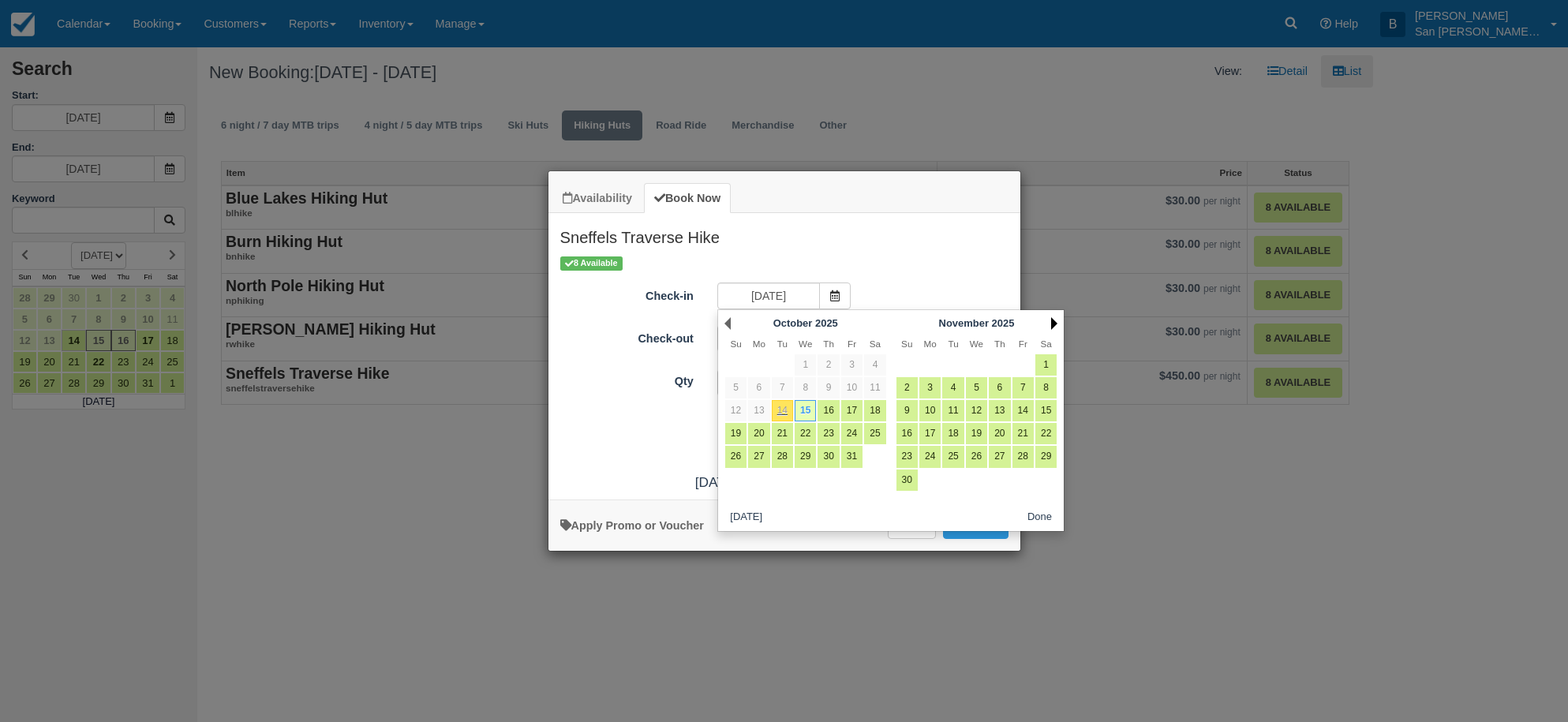
click at [1054, 321] on link "Next" at bounding box center [1054, 323] width 7 height 12
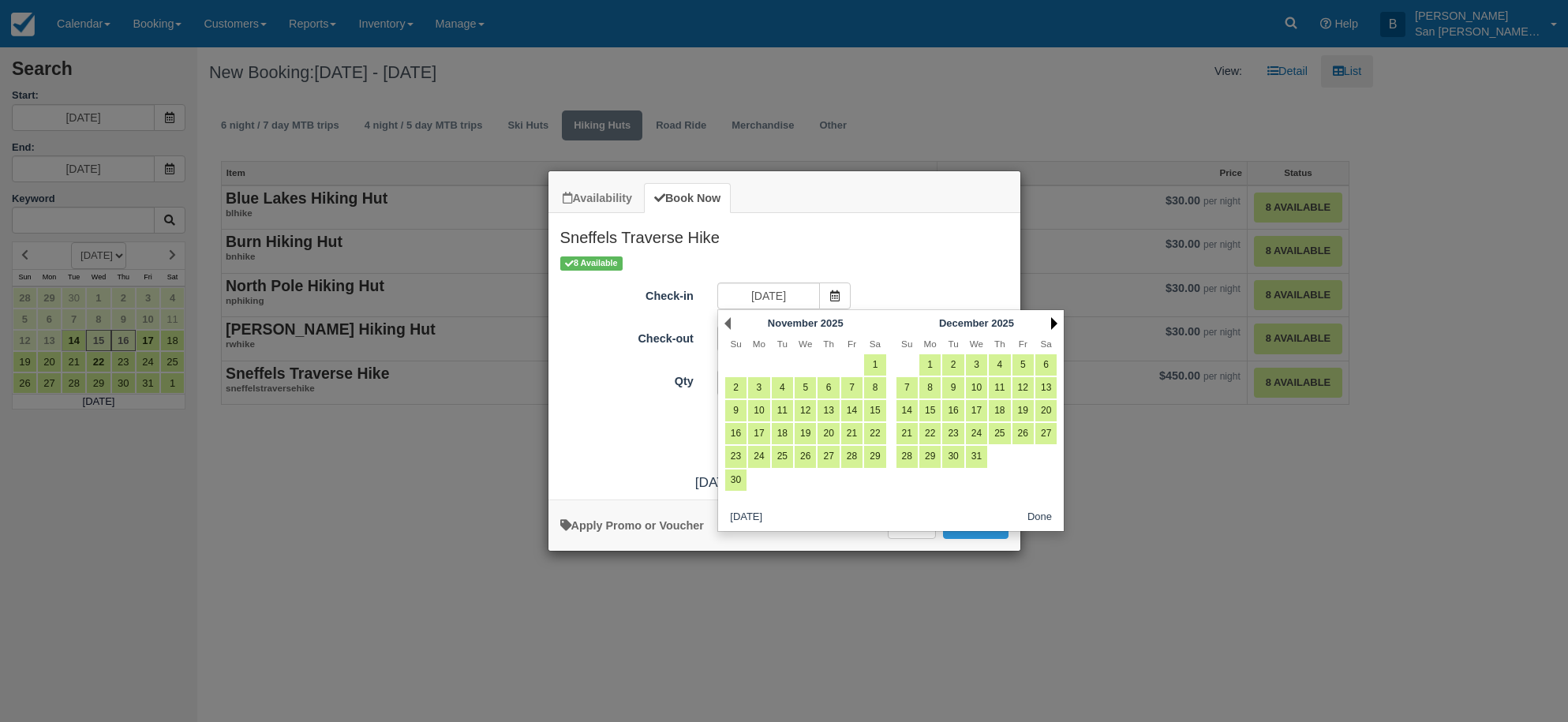
click at [1054, 320] on link "Next" at bounding box center [1054, 323] width 7 height 12
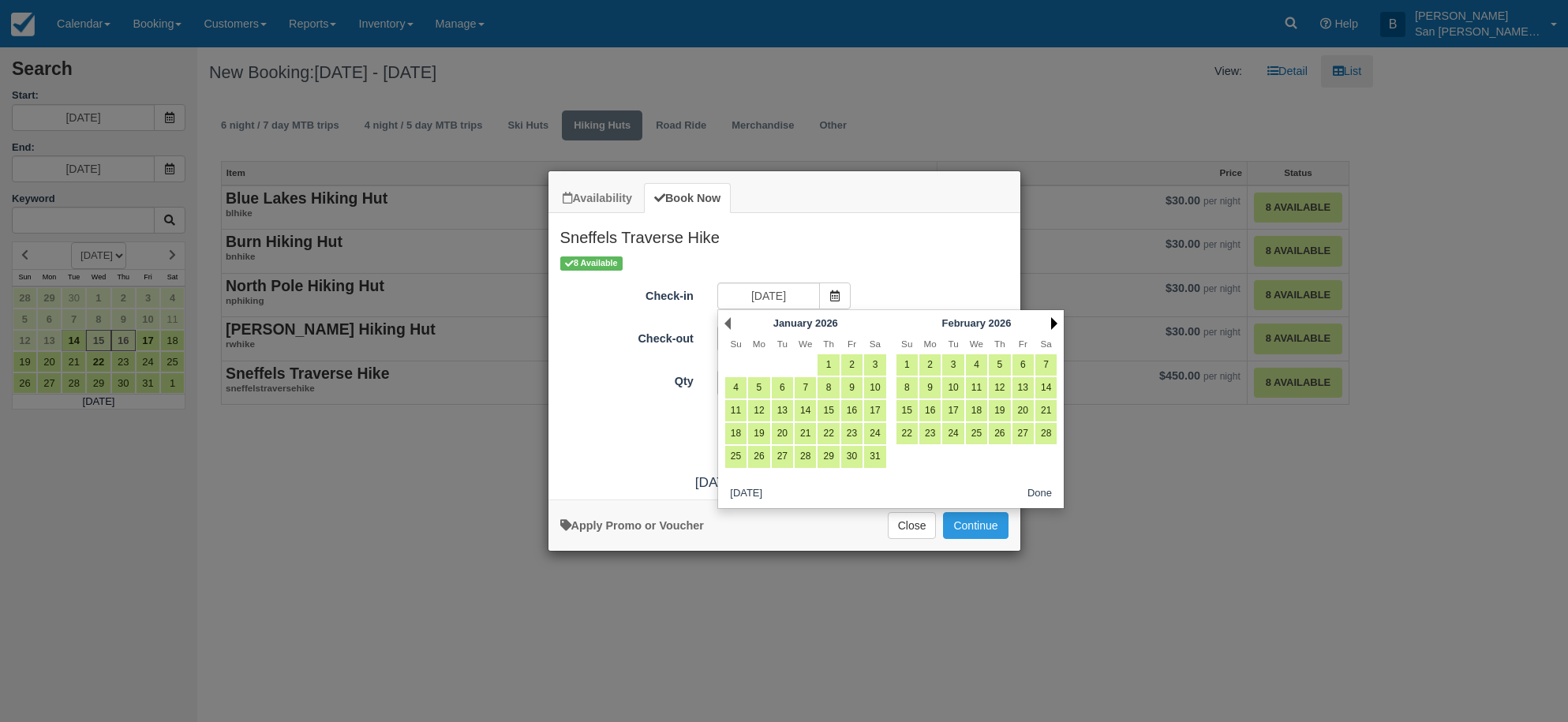
click at [1054, 320] on link "Next" at bounding box center [1054, 323] width 7 height 12
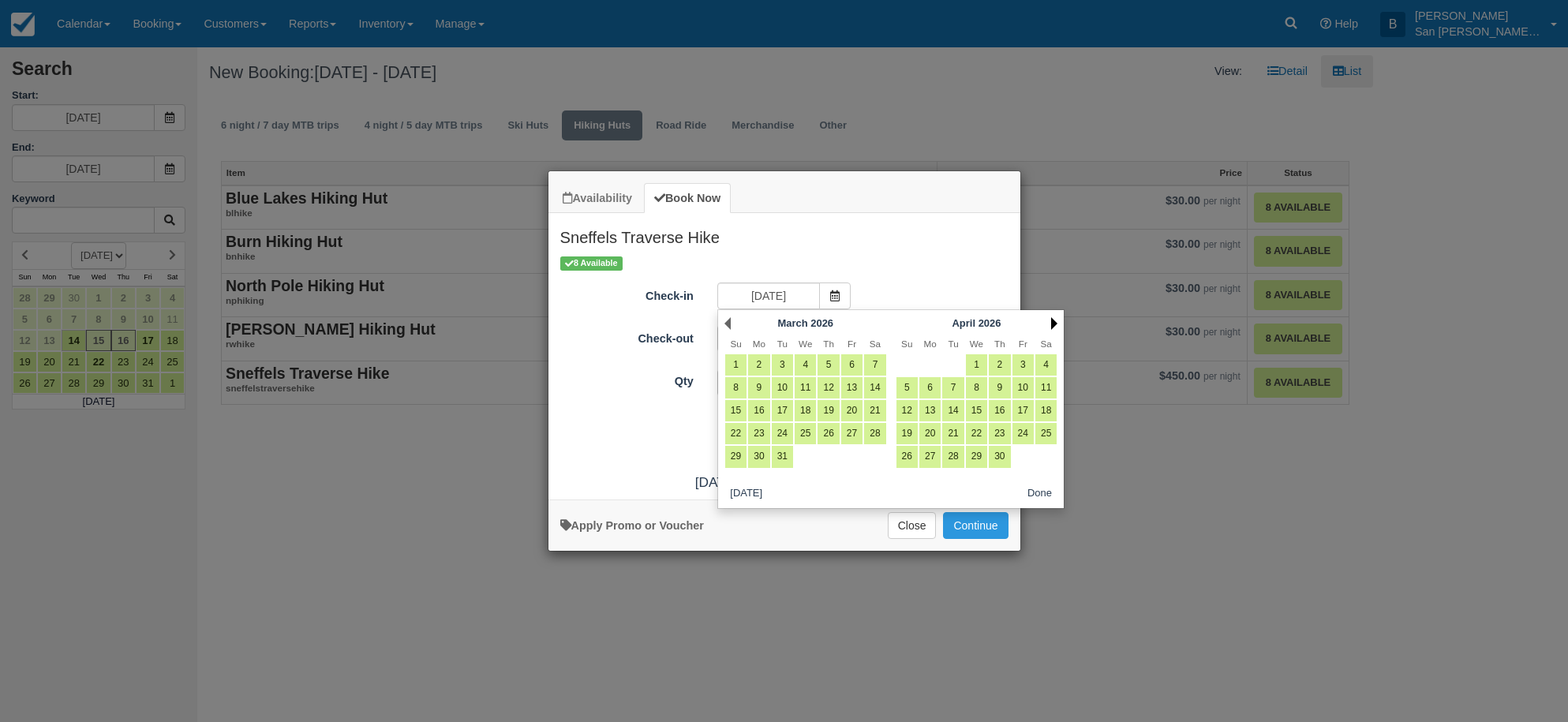
click at [1054, 320] on link "Next" at bounding box center [1054, 323] width 7 height 12
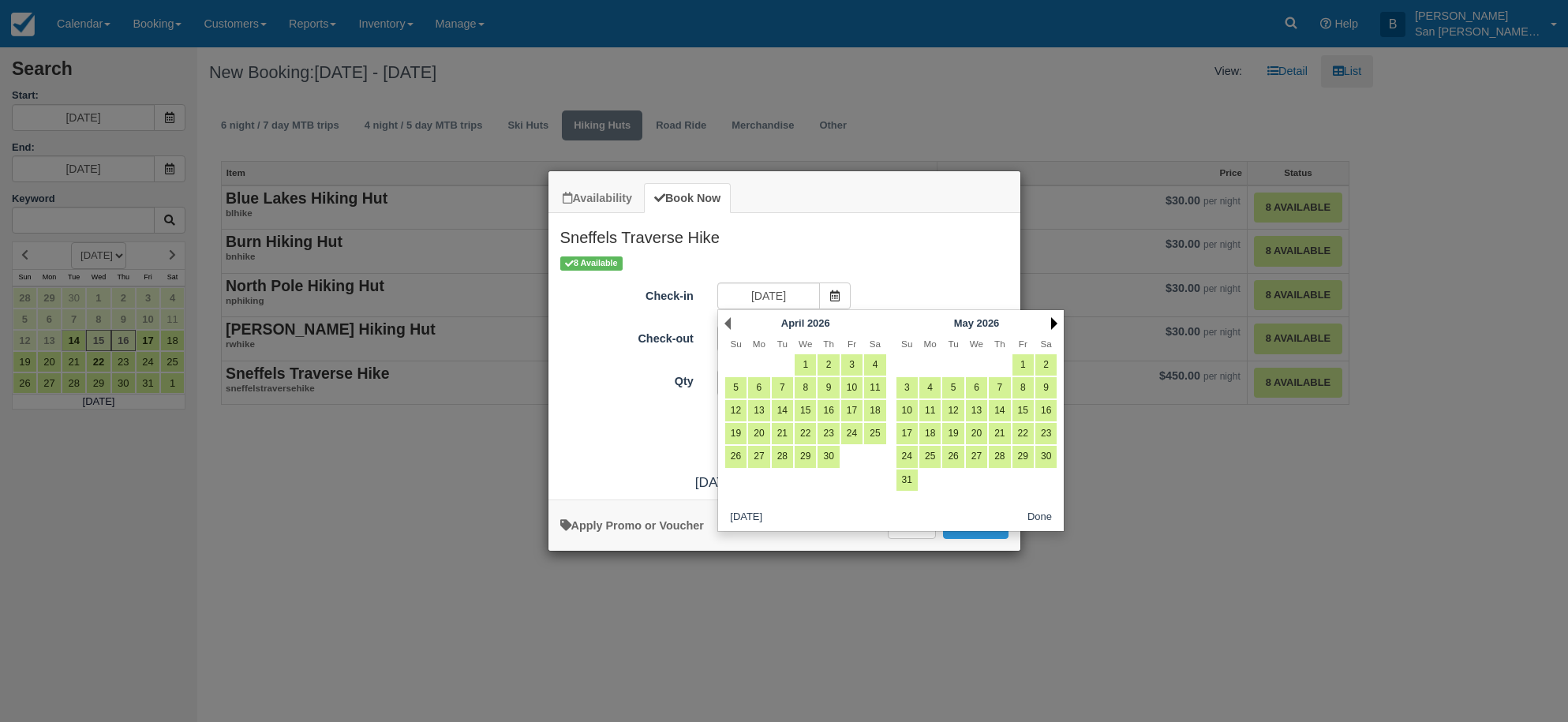
click at [1054, 320] on link "Next" at bounding box center [1054, 323] width 7 height 12
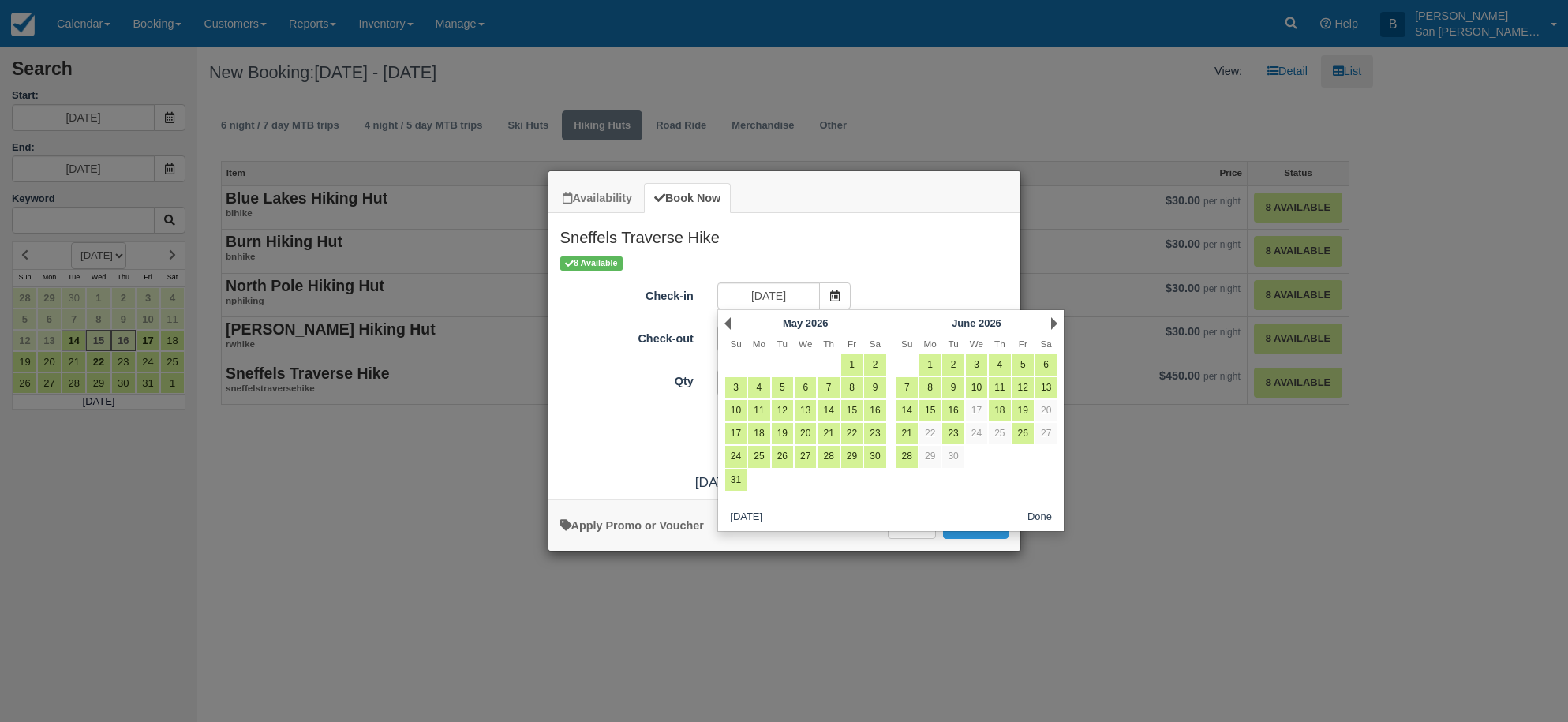
click at [1054, 320] on link "Next" at bounding box center [1054, 323] width 7 height 12
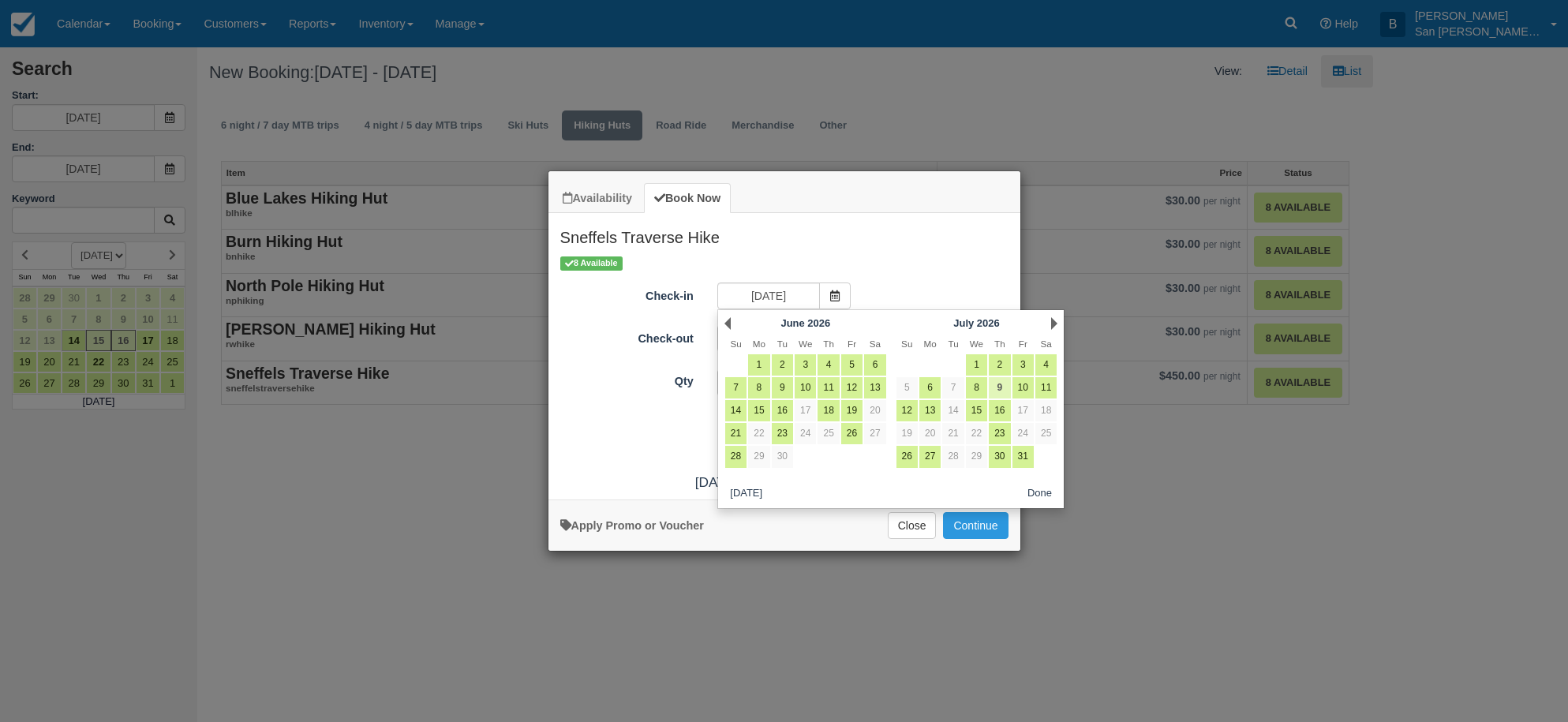
click at [1002, 382] on link "9" at bounding box center [999, 387] width 22 height 22
type input "07/09/26"
type input "07/10/26"
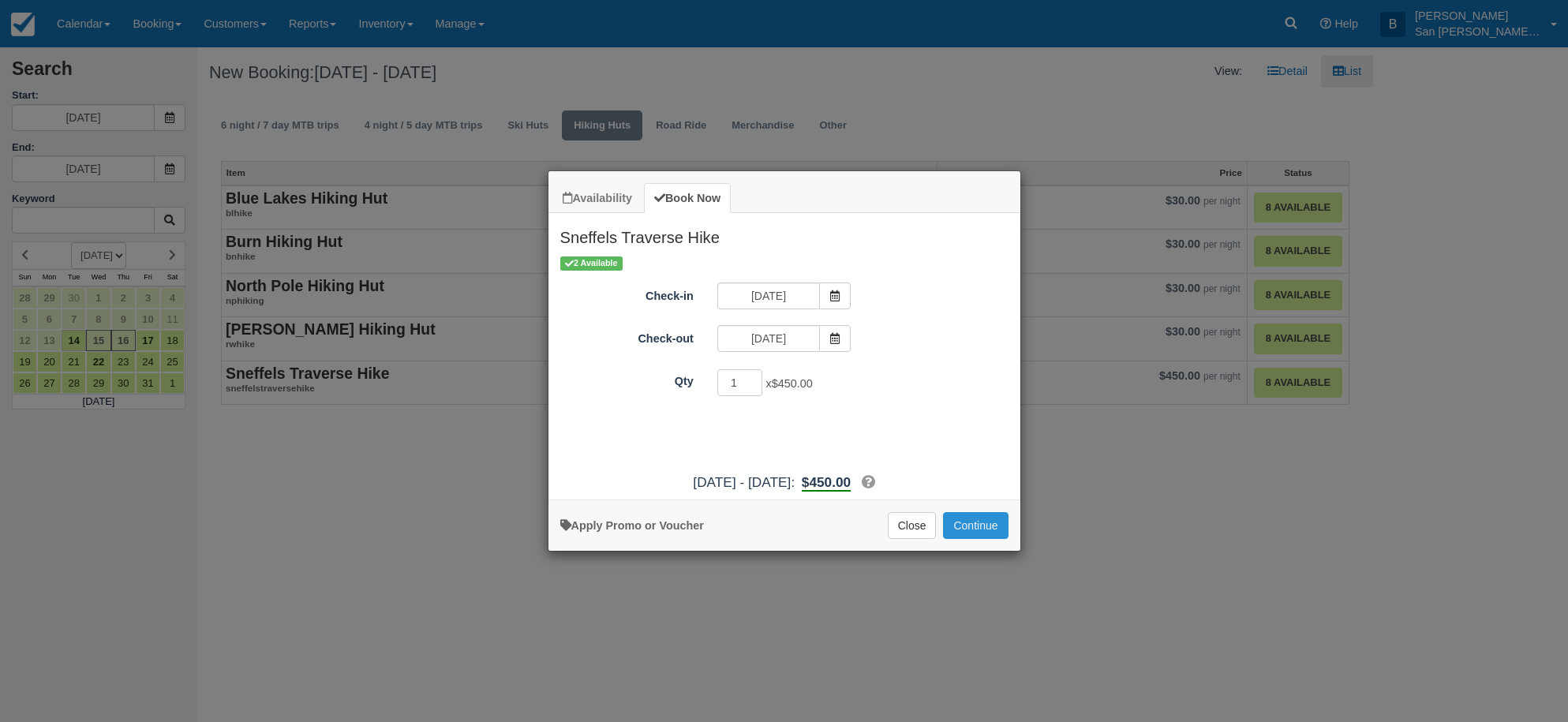
click at [984, 528] on button "Continue" at bounding box center [975, 525] width 64 height 26
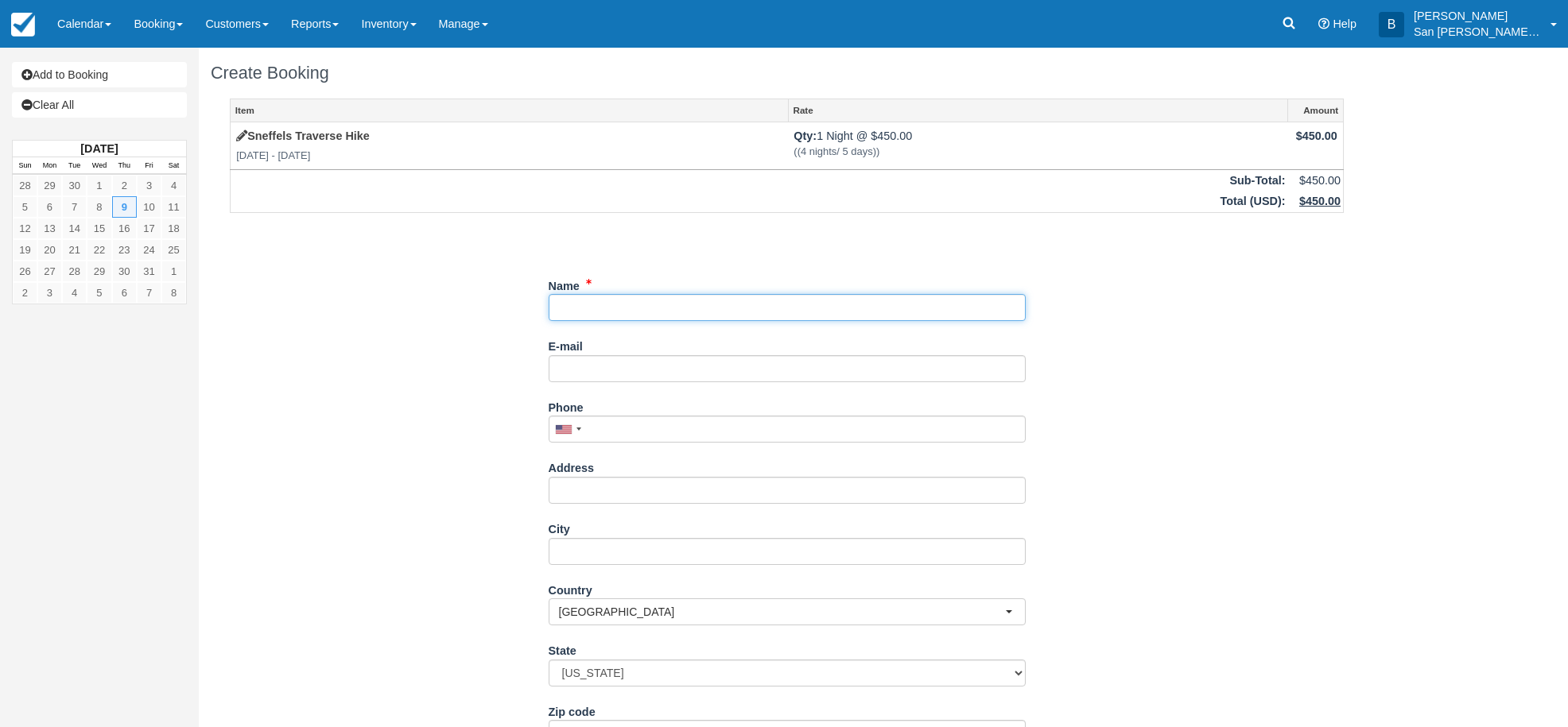
click at [569, 314] on input "Name" at bounding box center [786, 307] width 477 height 27
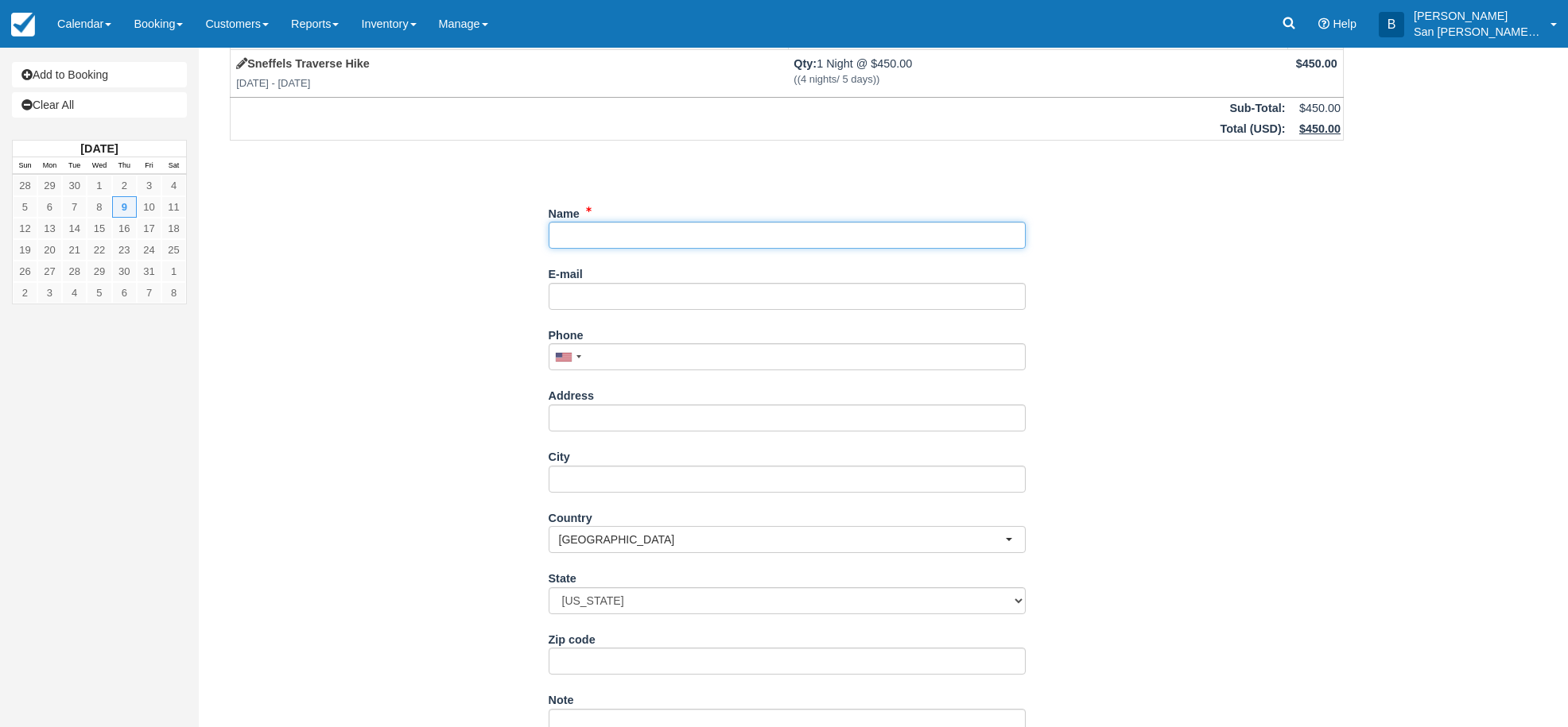
scroll to position [80, 0]
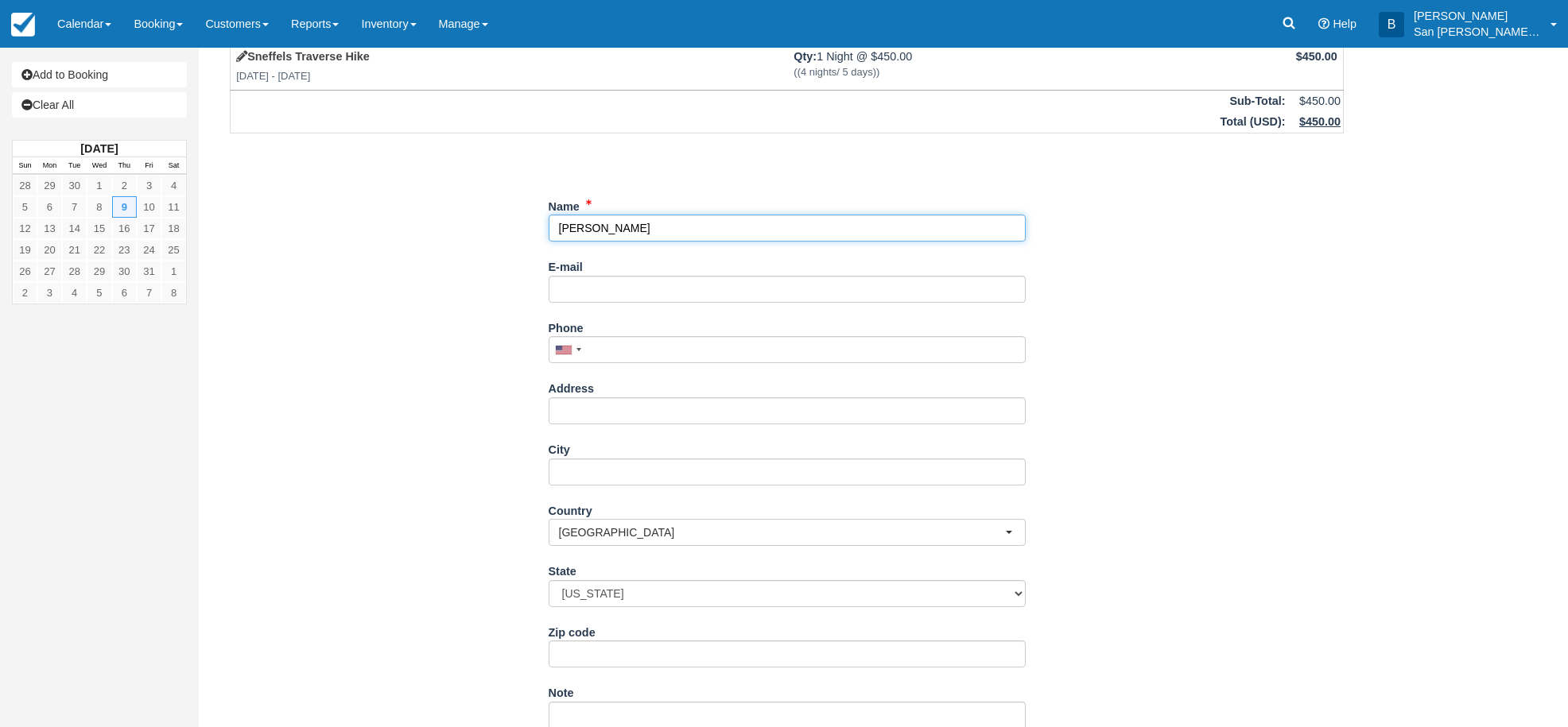
type input "[PERSON_NAME]"
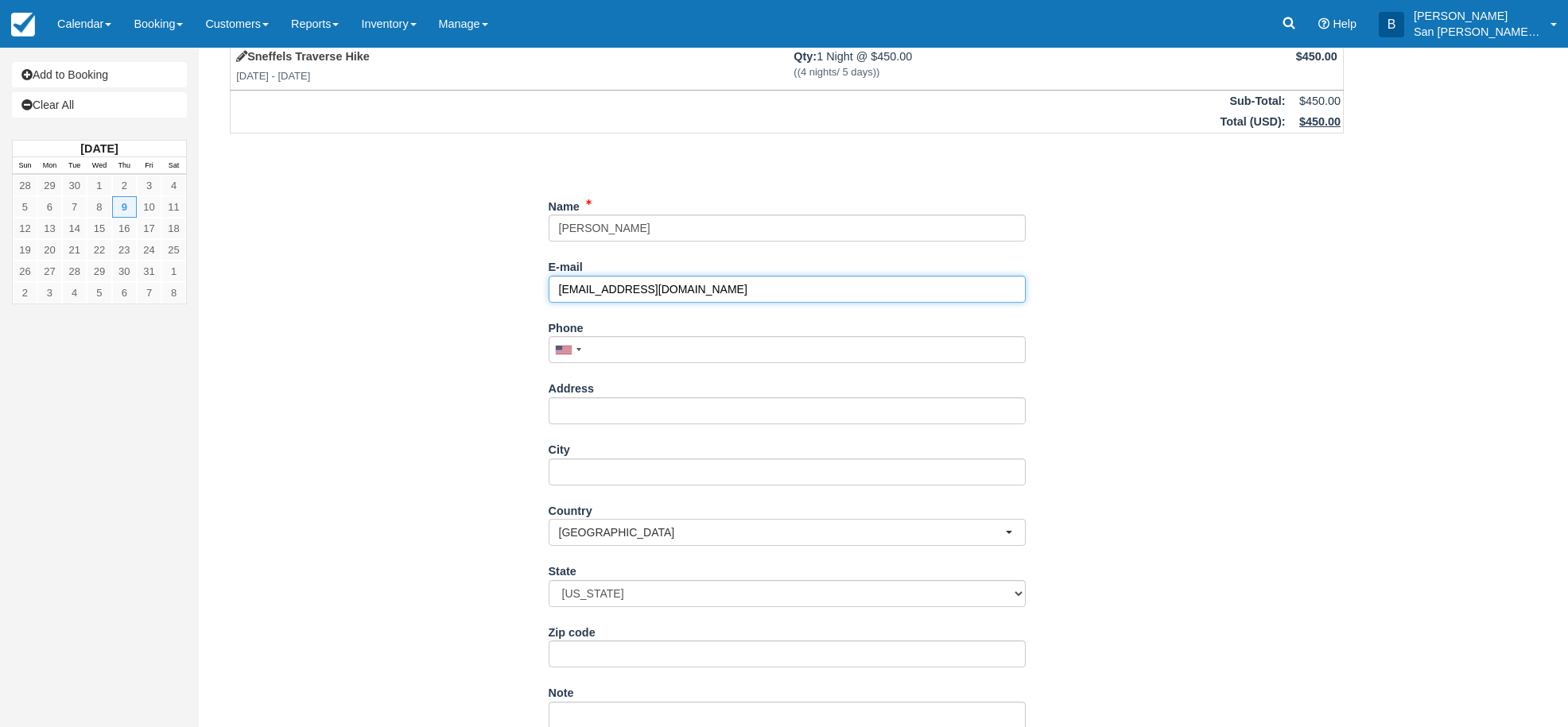
click at [619, 292] on input "[EMAIL_ADDRESS][DOMAIN_NAME]" at bounding box center [786, 289] width 477 height 27
type input "[EMAIL_ADDRESS][DOMAIN_NAME]"
click at [624, 349] on input "Phone" at bounding box center [786, 349] width 477 height 27
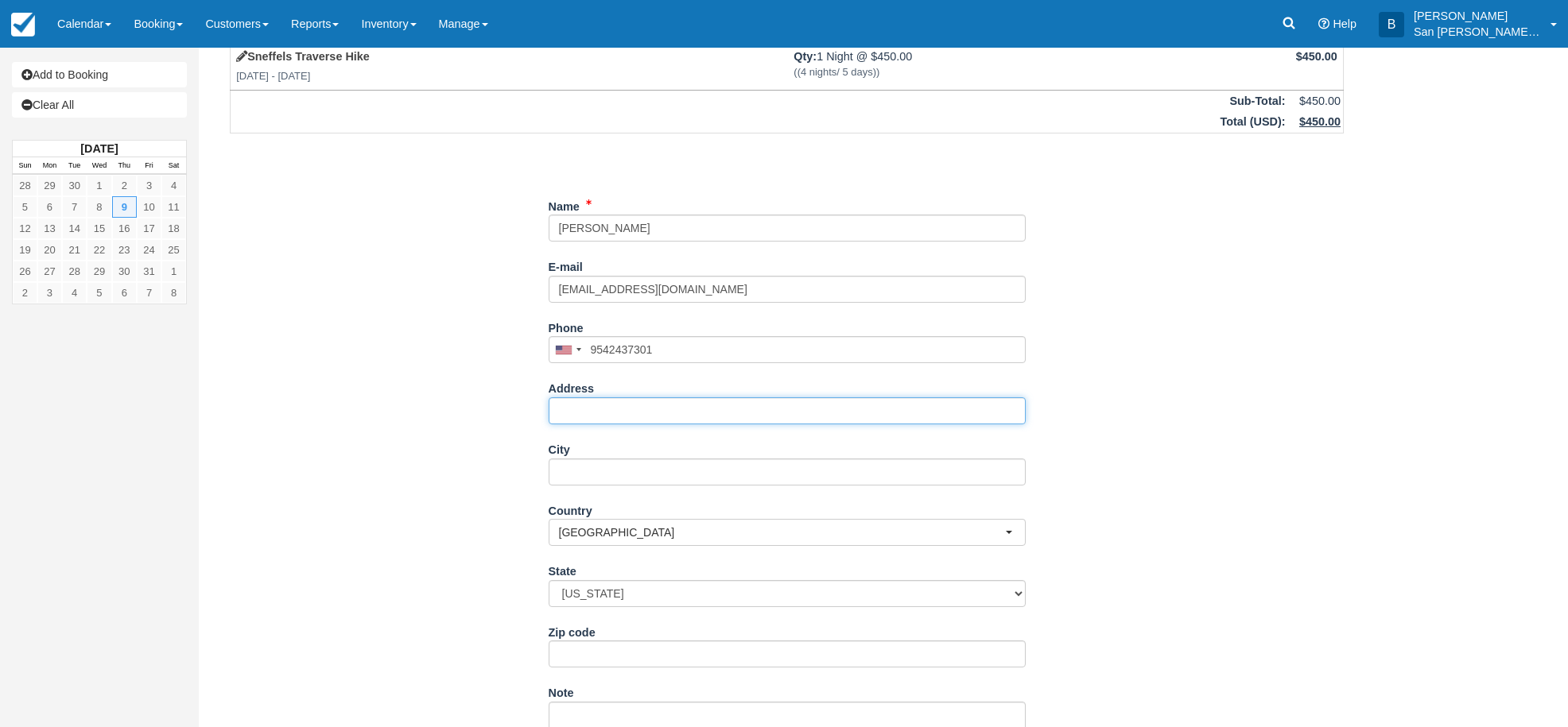
type input "(954) 243-7301"
click at [599, 414] on input "Address" at bounding box center [786, 411] width 477 height 27
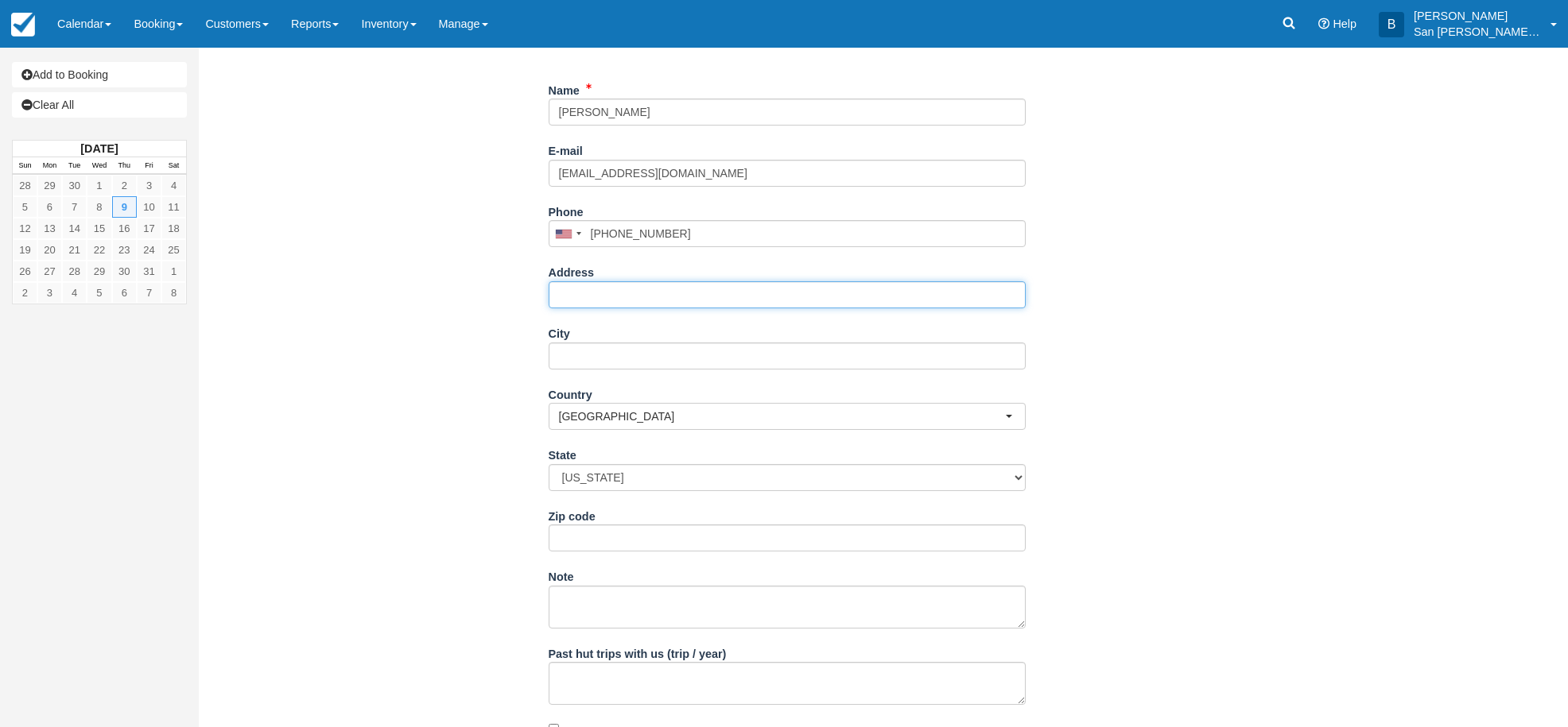
scroll to position [239, 0]
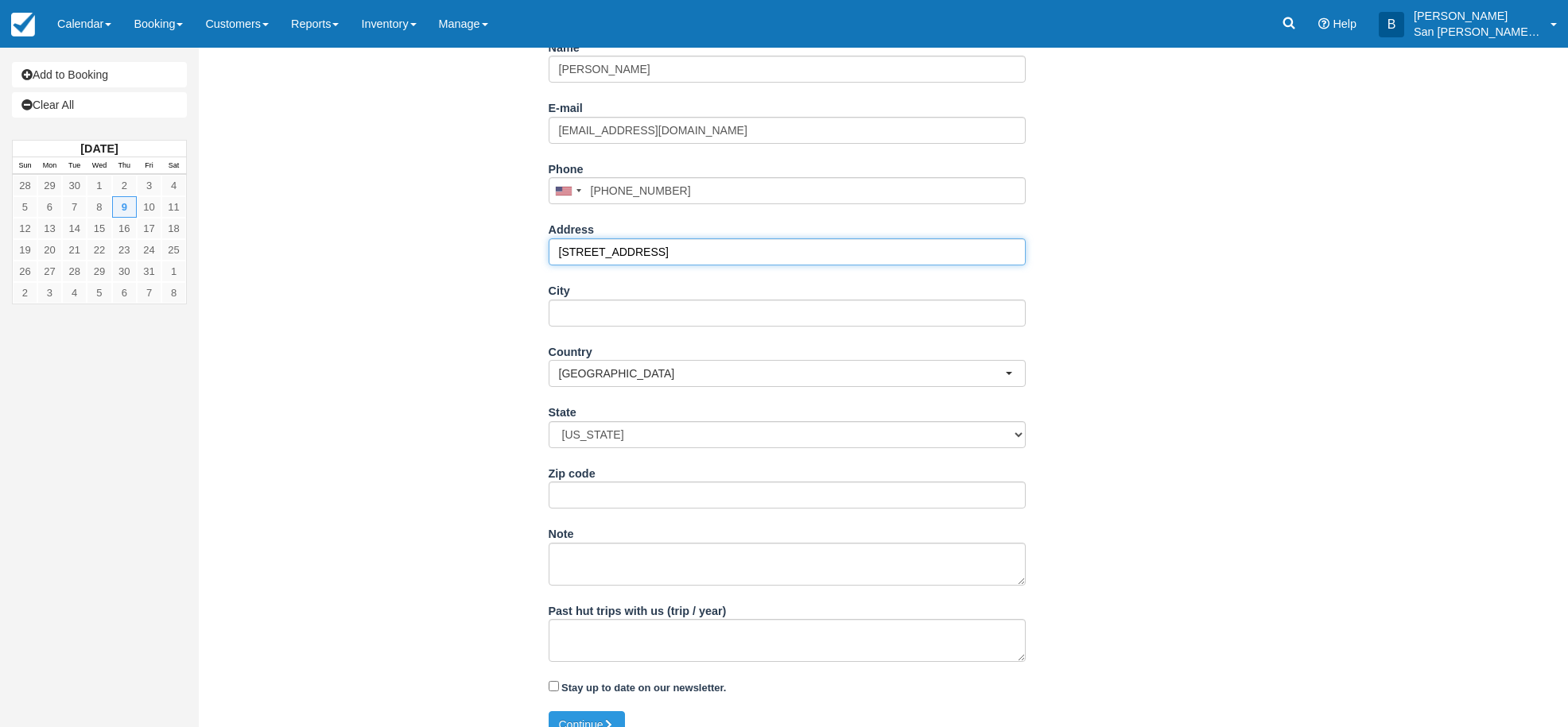
type input "30 Pine Hill St"
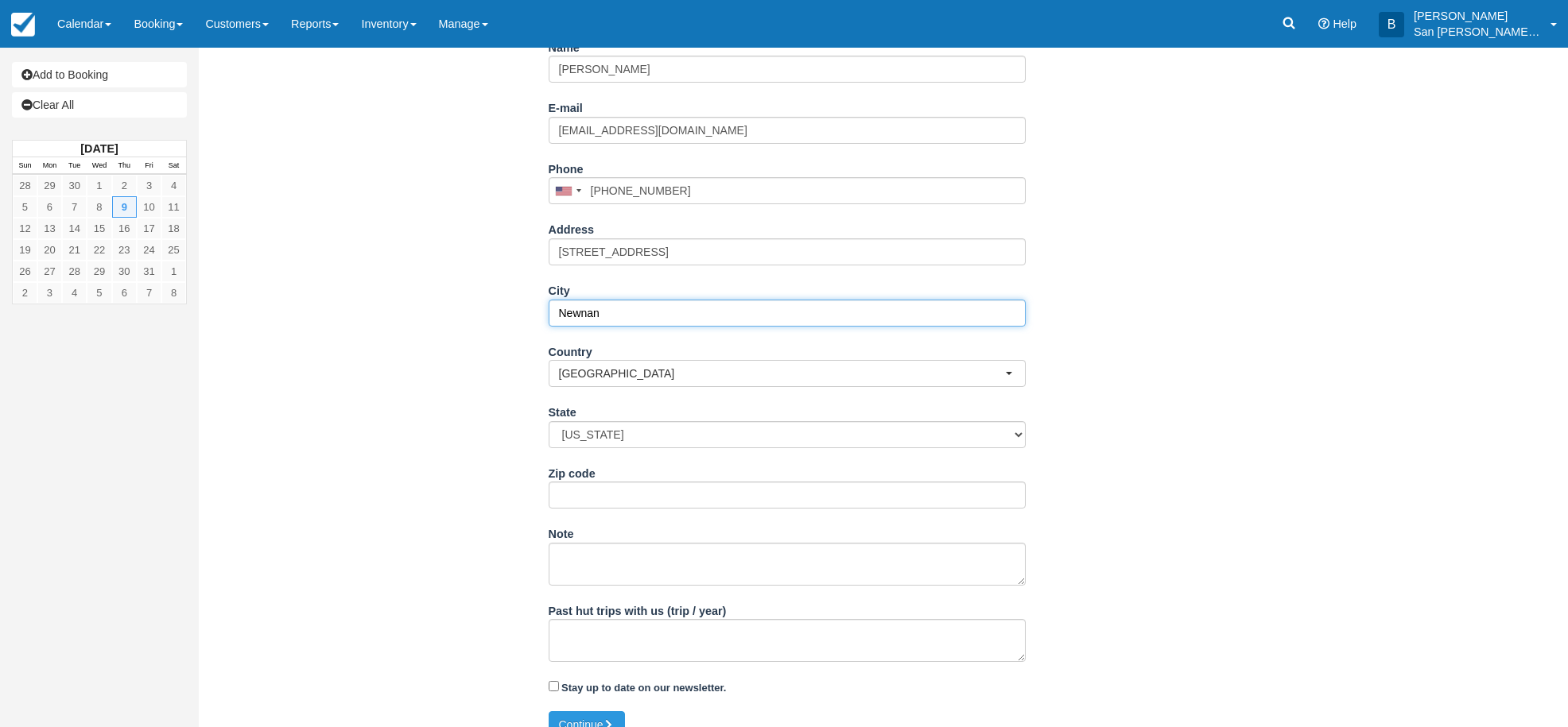
type input "Newnan"
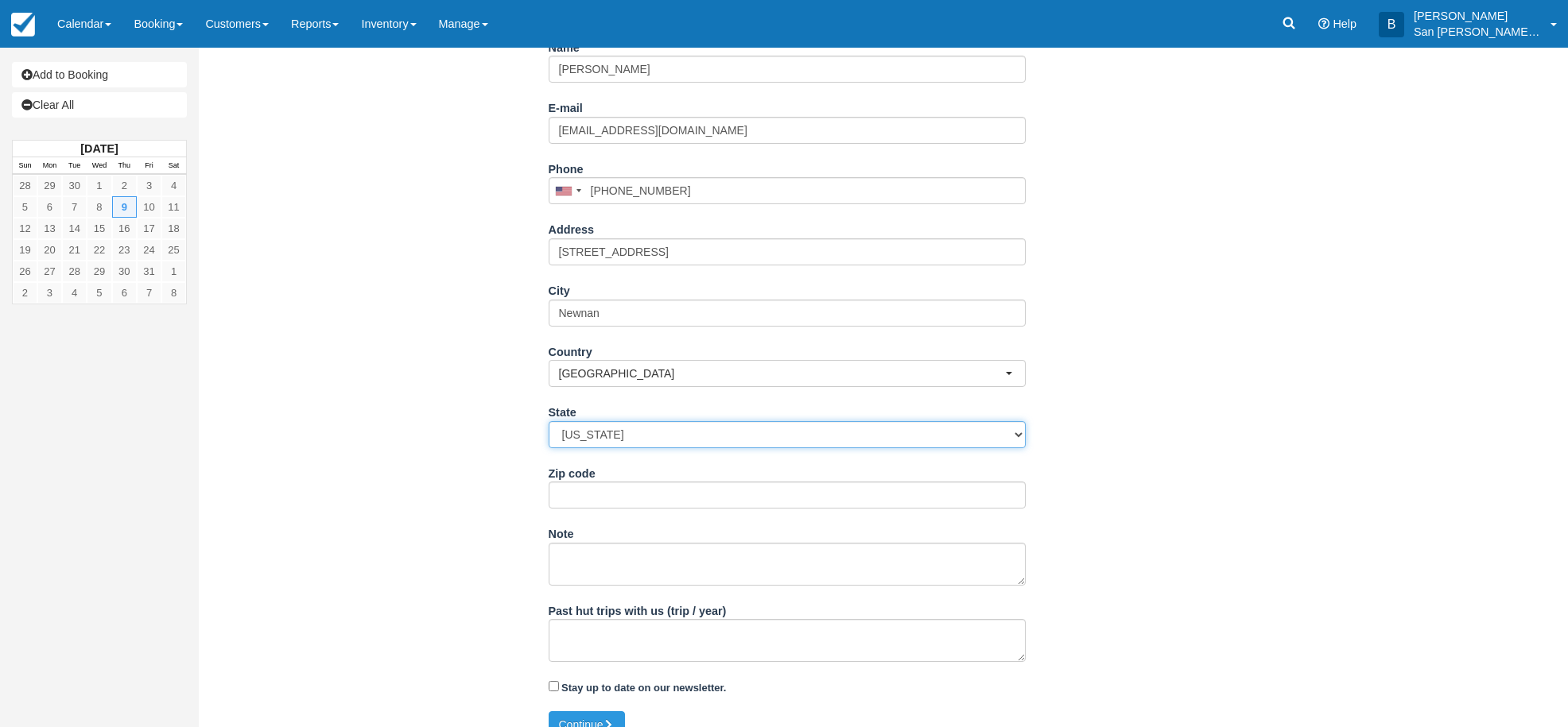
select select "GA"
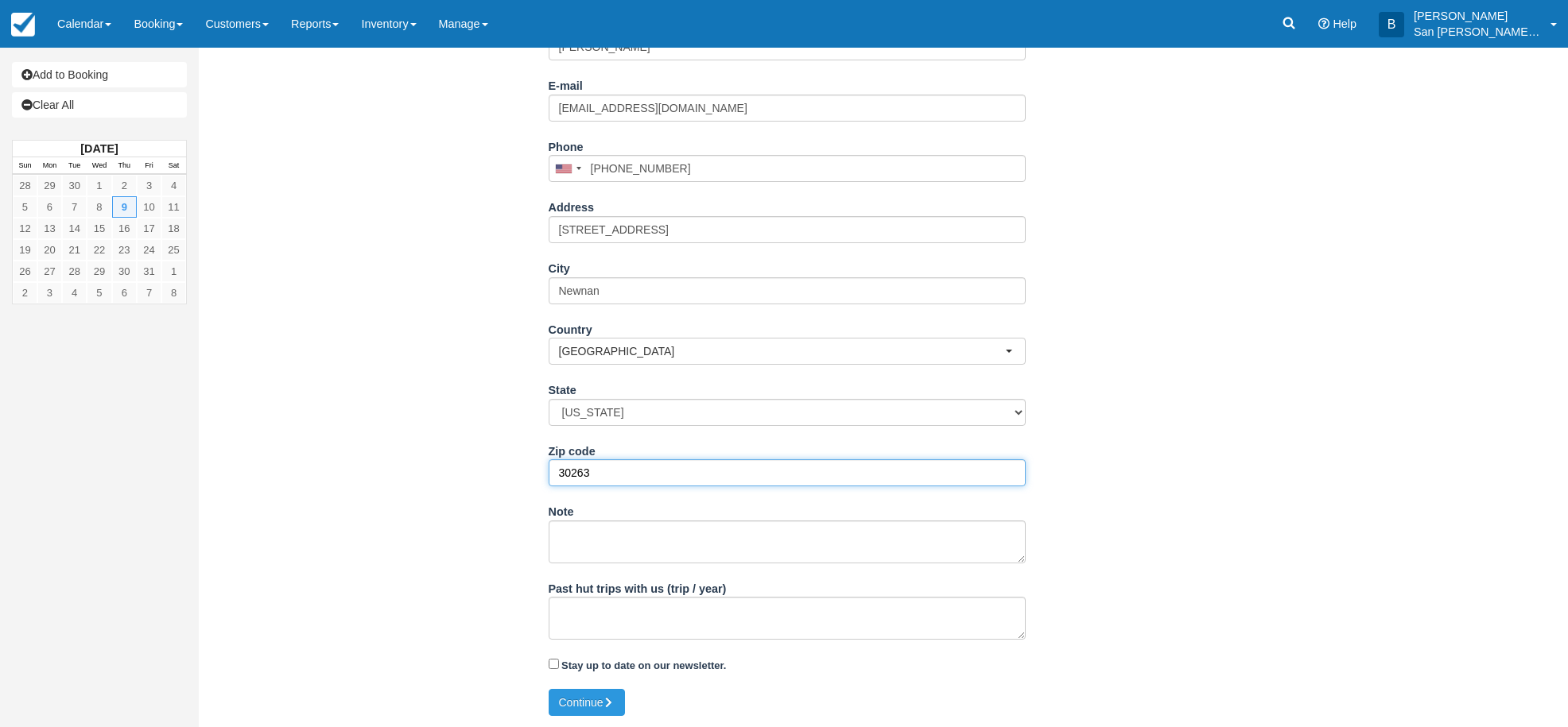
scroll to position [262, 0]
type input "30263"
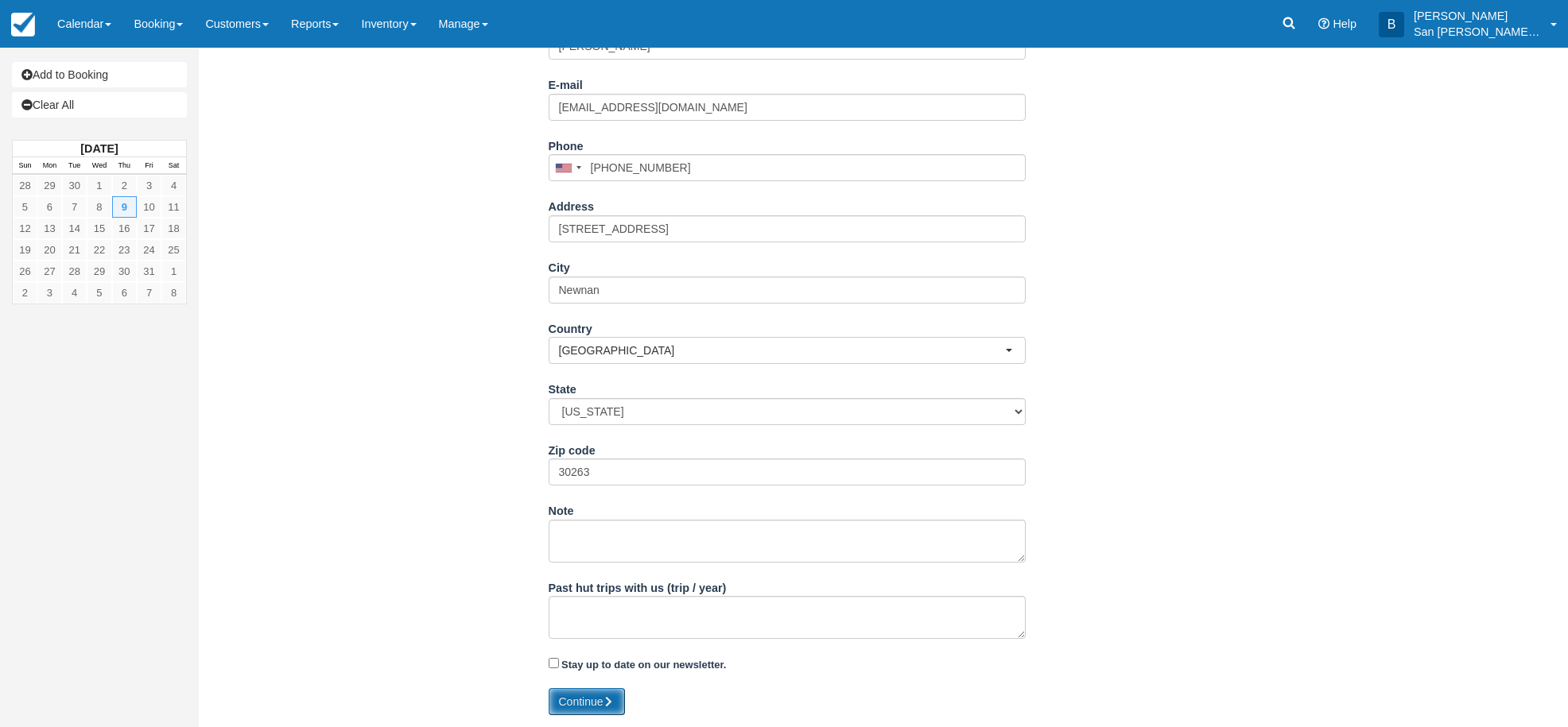
click at [603, 700] on button "Continue" at bounding box center [586, 701] width 76 height 27
type input "+19542437301"
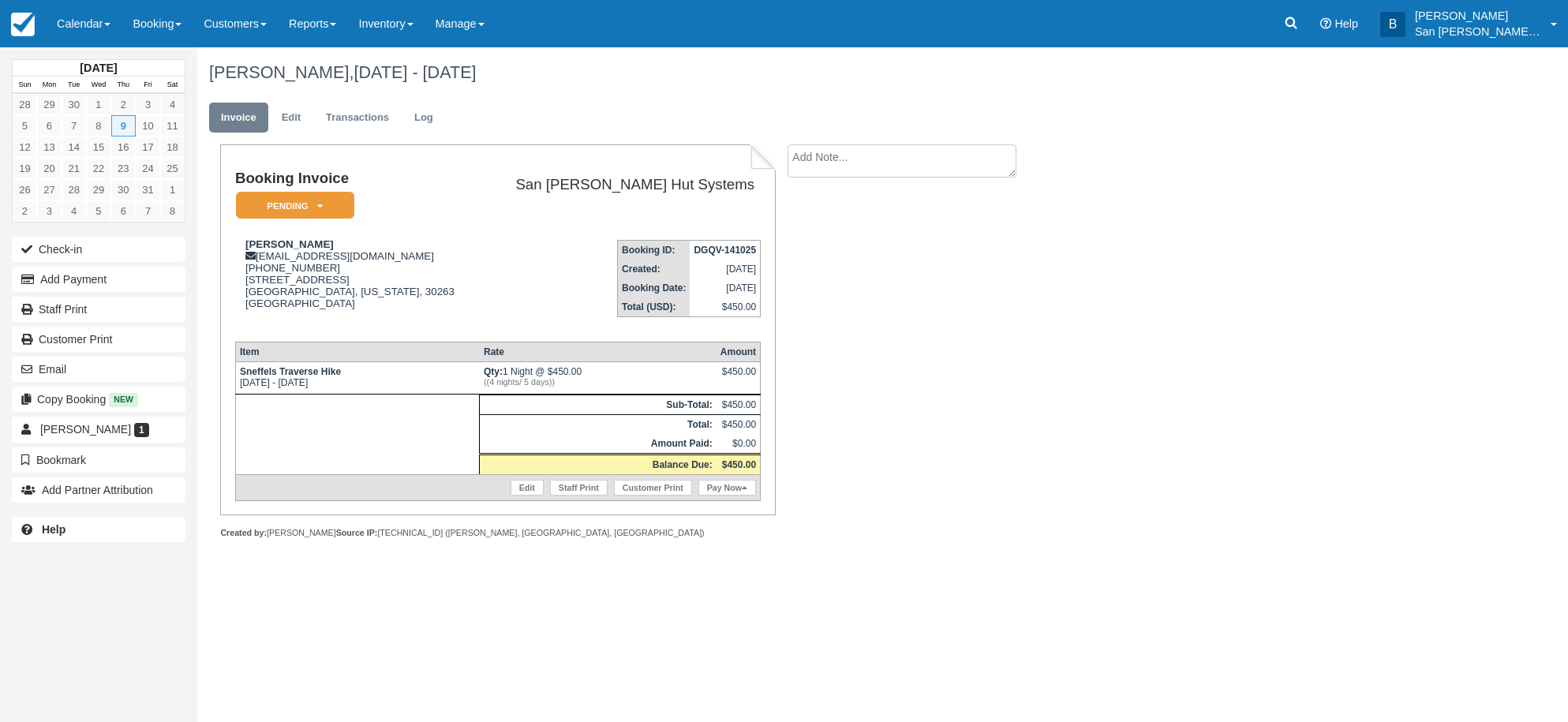
click at [895, 166] on textarea at bounding box center [902, 161] width 229 height 33
type textarea "Joining [PERSON_NAME] Group"
click at [876, 253] on input "Show on invoice" at bounding box center [874, 248] width 10 height 10
checkbox input "true"
click at [818, 259] on button "Create" at bounding box center [822, 250] width 71 height 26
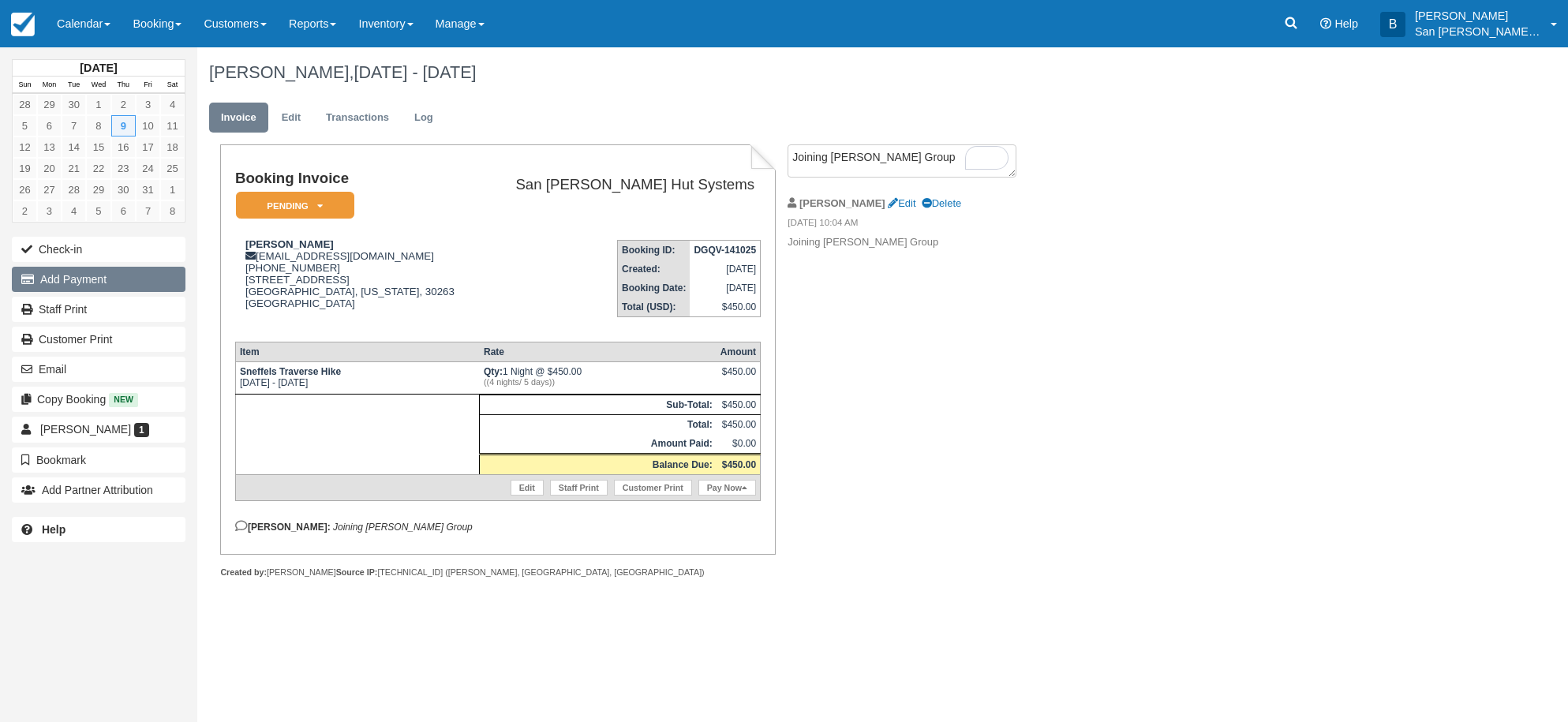
click at [60, 280] on button "Add Payment" at bounding box center [99, 279] width 174 height 26
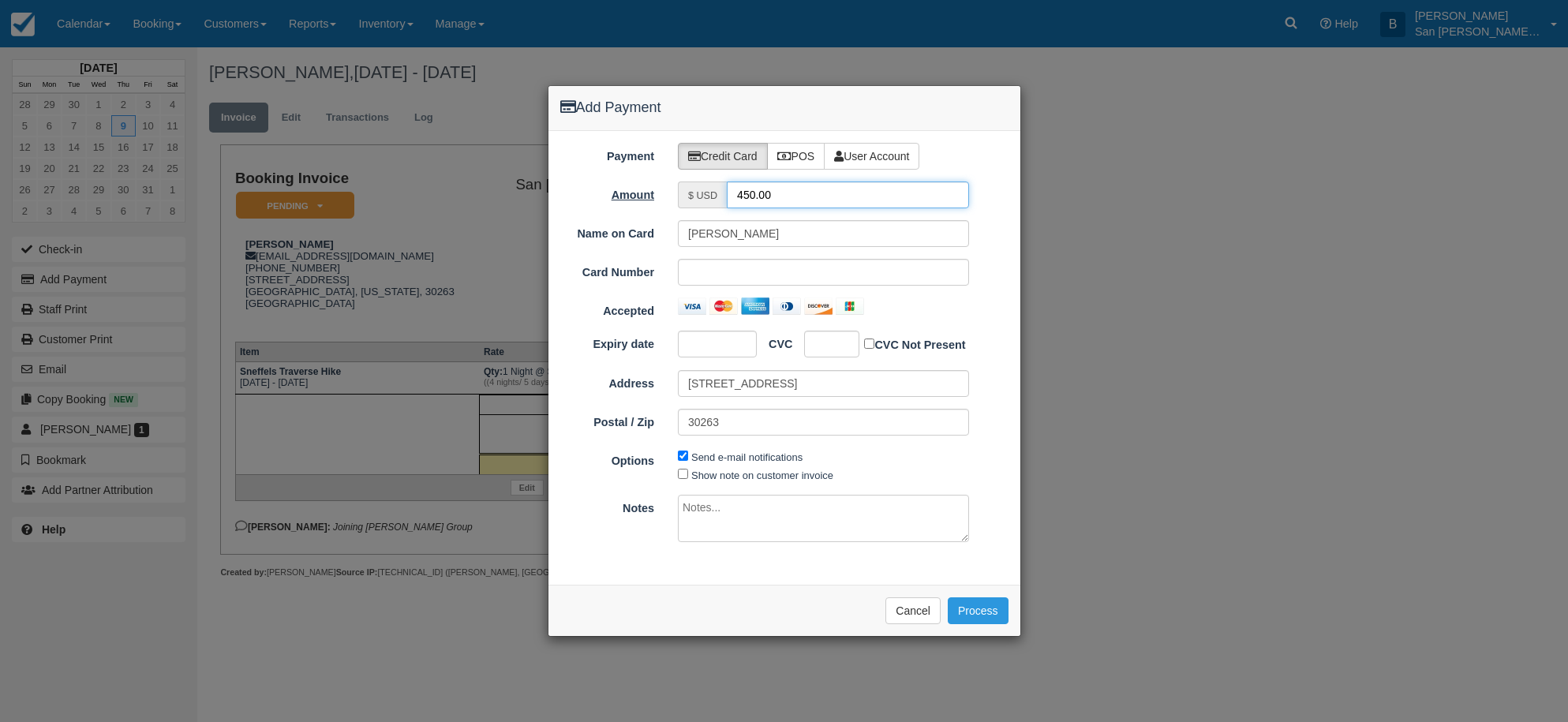
drag, startPoint x: 798, startPoint y: 197, endPoint x: 661, endPoint y: 198, distance: 137.0
click at [661, 198] on div "Amount $ USD 450.00" at bounding box center [784, 195] width 472 height 26
type input "225.00"
click at [981, 605] on button "Process" at bounding box center [978, 610] width 60 height 26
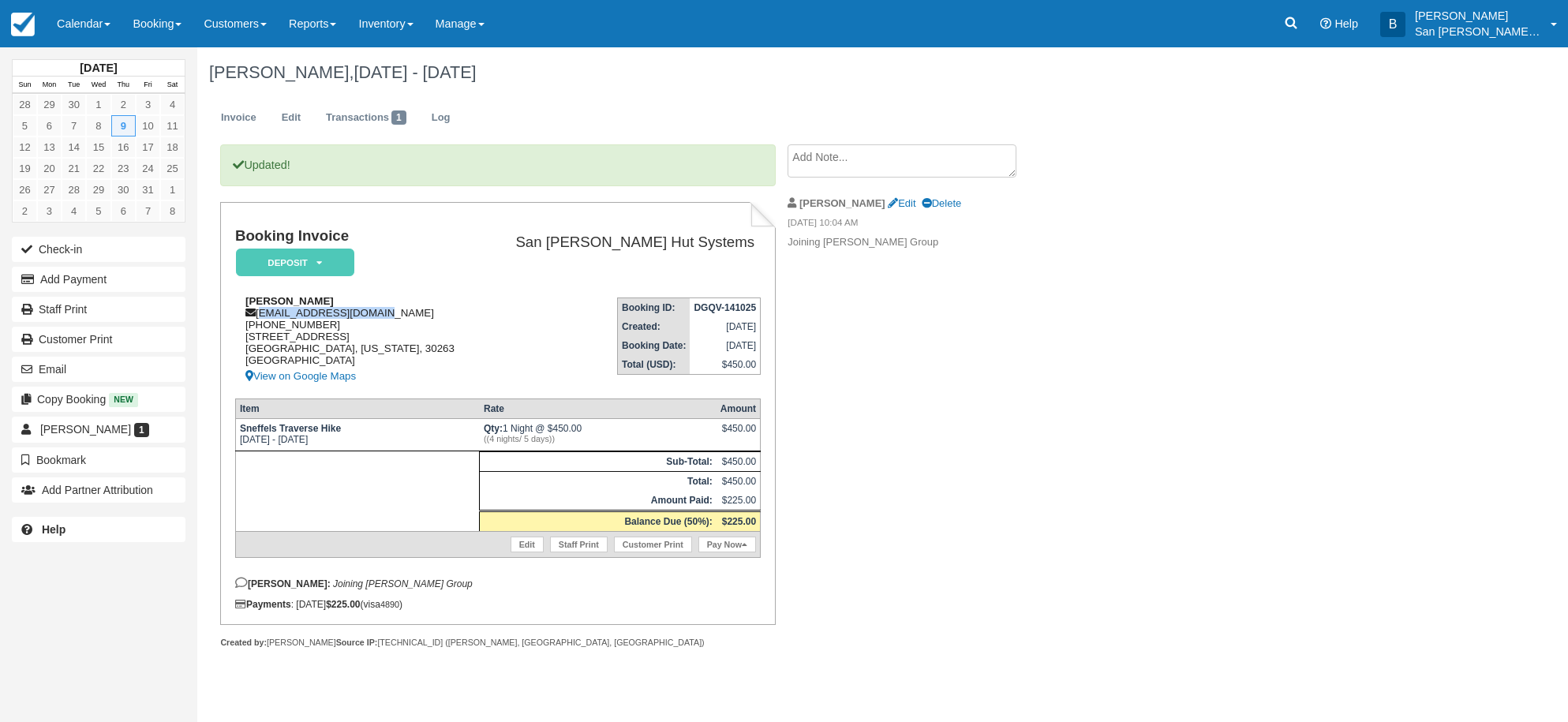
drag, startPoint x: 261, startPoint y: 314, endPoint x: 414, endPoint y: 313, distance: 153.0
click at [414, 313] on div "[PERSON_NAME] [EMAIL_ADDRESS][DOMAIN_NAME] [PHONE_NUMBER] [STREET_ADDRESS][US_S…" at bounding box center [357, 340] width 245 height 91
copy div "[EMAIL_ADDRESS][DOMAIN_NAME]"
click at [1309, 27] on link at bounding box center [1291, 24] width 36 height 47
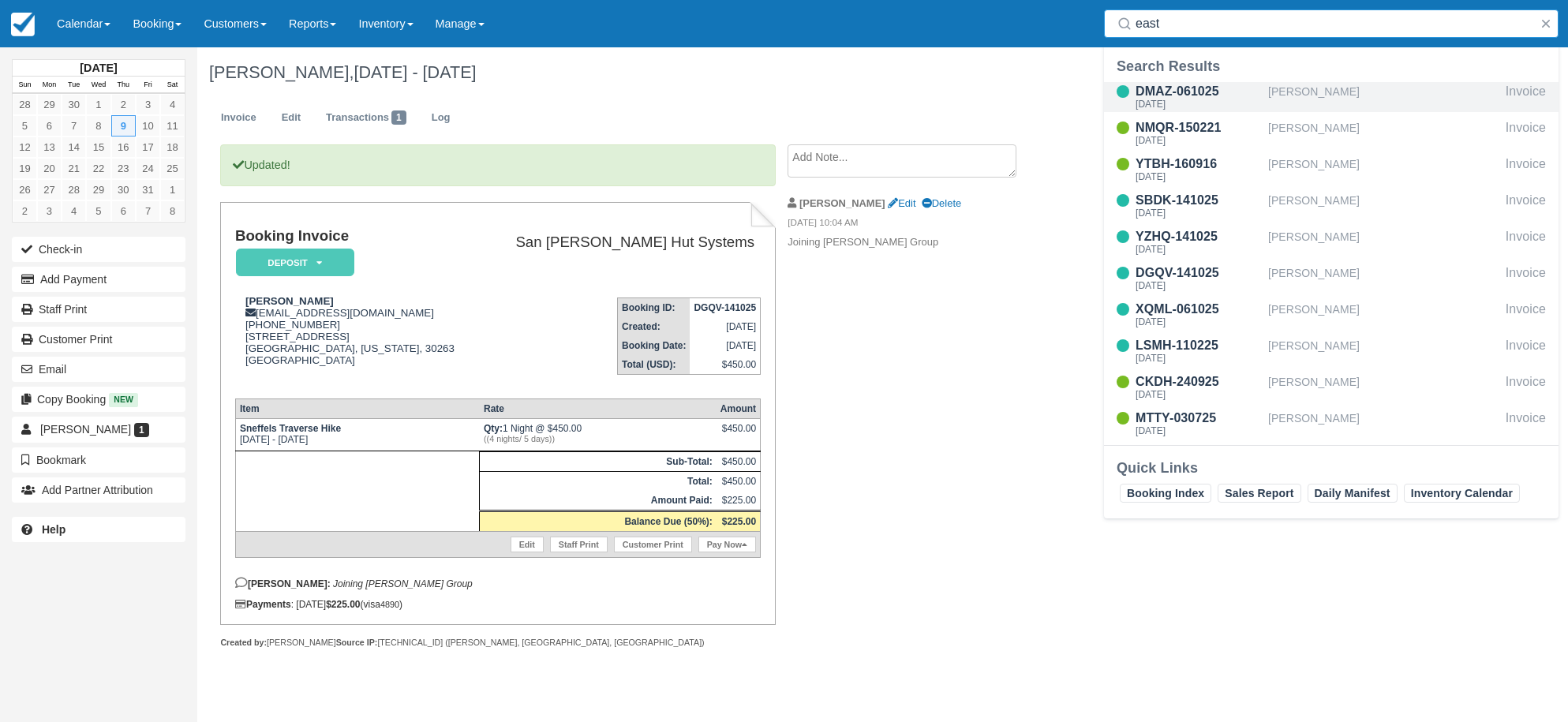
type input "east"
click at [1158, 90] on div "DMAZ-061025" at bounding box center [1199, 92] width 127 height 19
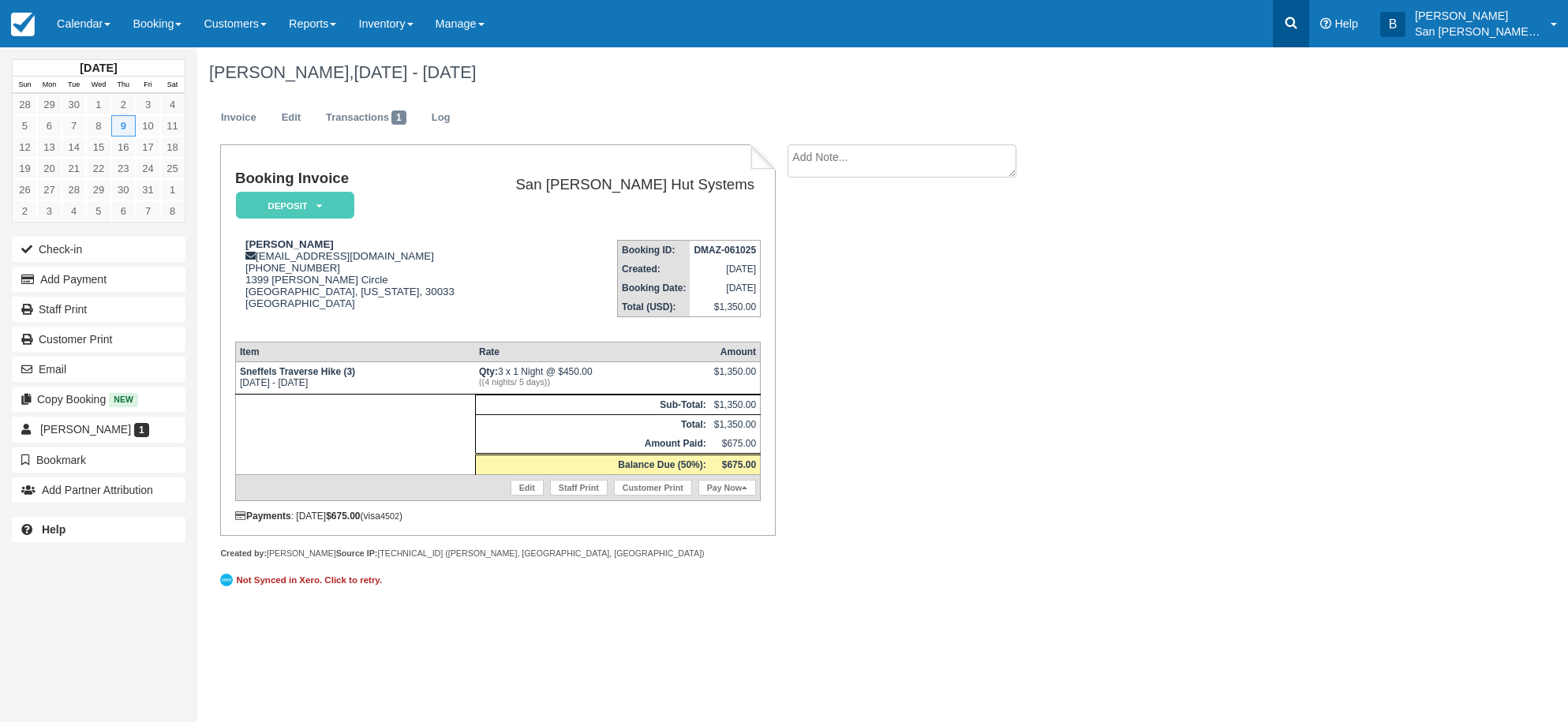
click at [1297, 20] on icon at bounding box center [1291, 23] width 12 height 12
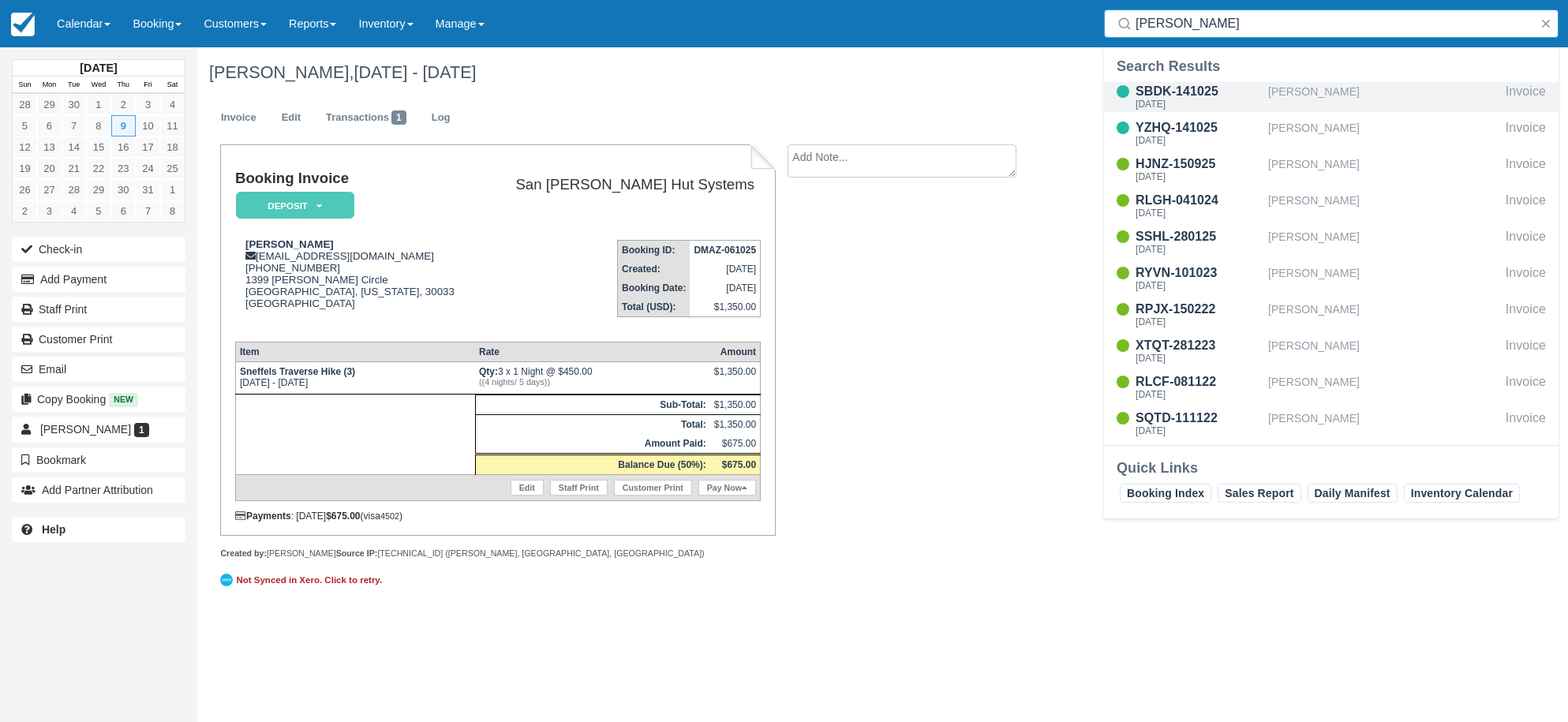
type input "[PERSON_NAME]"
click at [1152, 103] on div "[DATE]" at bounding box center [1199, 104] width 127 height 9
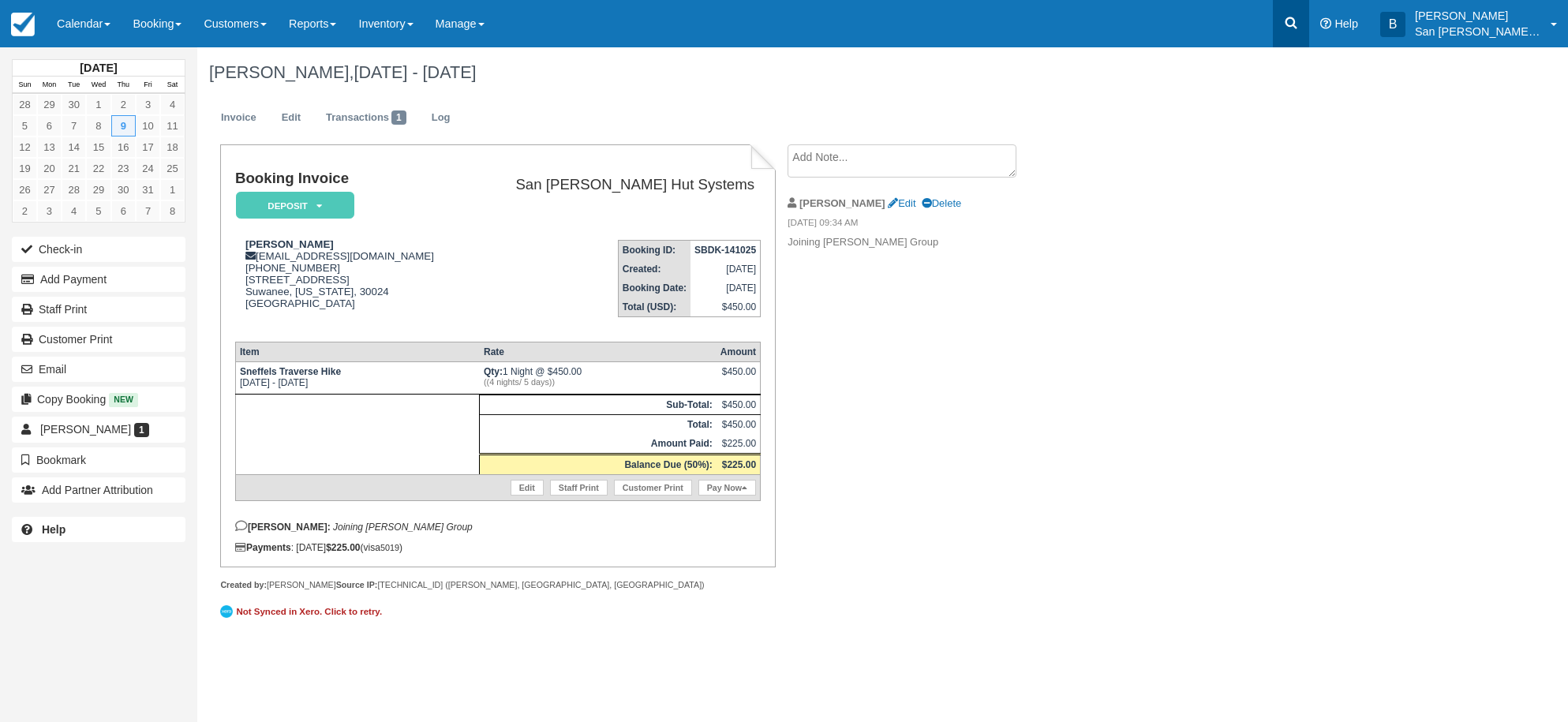
click at [1290, 23] on link at bounding box center [1291, 24] width 36 height 47
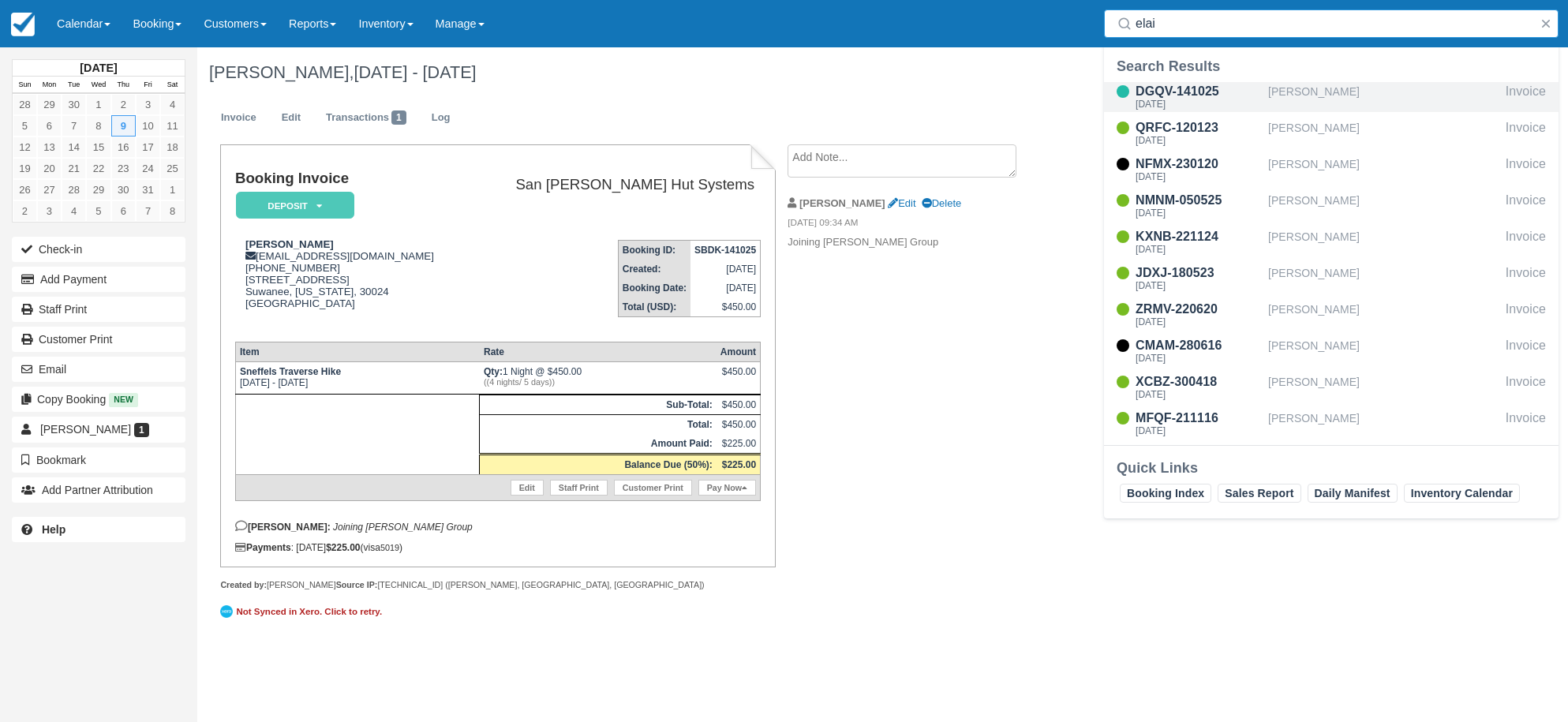
type input "elai"
click at [1194, 95] on div "DGQV-141025" at bounding box center [1199, 92] width 127 height 19
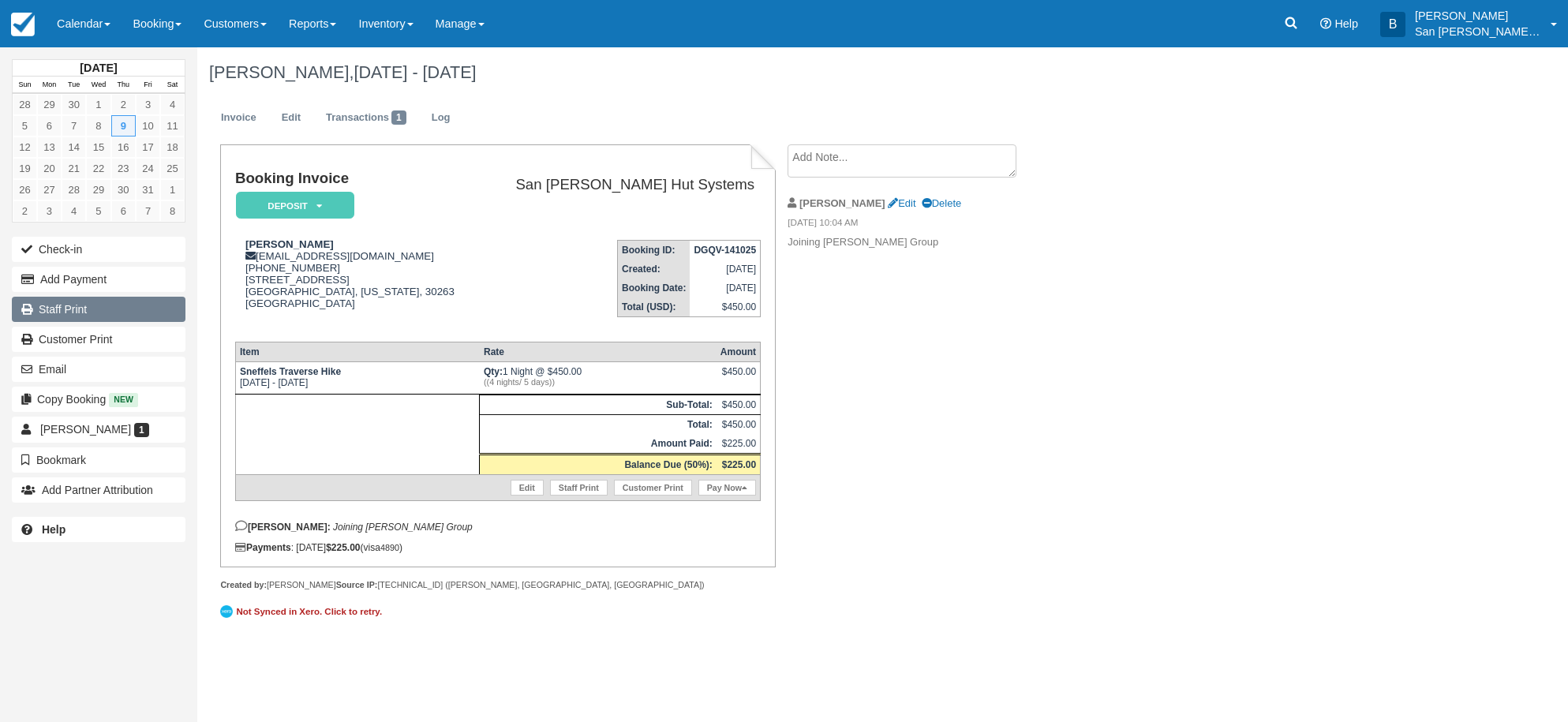
click at [68, 312] on link "Staff Print" at bounding box center [99, 309] width 174 height 26
click at [1157, 420] on div "[PERSON_NAME], [DATE] - [DATE] Invoice Edit Transactions 1 Log Booking Invoice …" at bounding box center [785, 344] width 1176 height 594
